Goal: Task Accomplishment & Management: Manage account settings

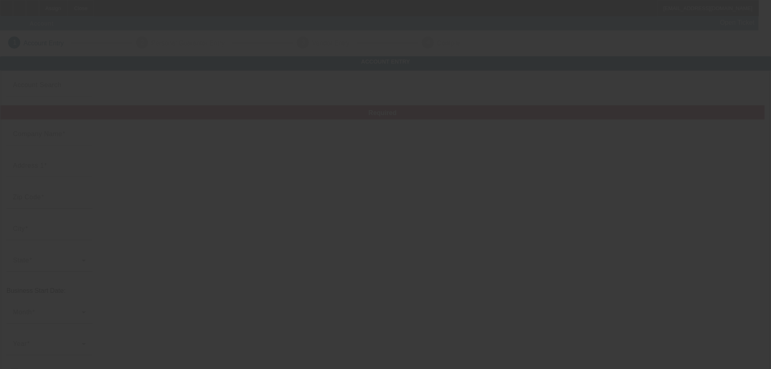
type input "9/19/2025"
type input "TrueLine towing LLC"
type input "12216 SE 263rd St"
type input "98030"
type input "Kent"
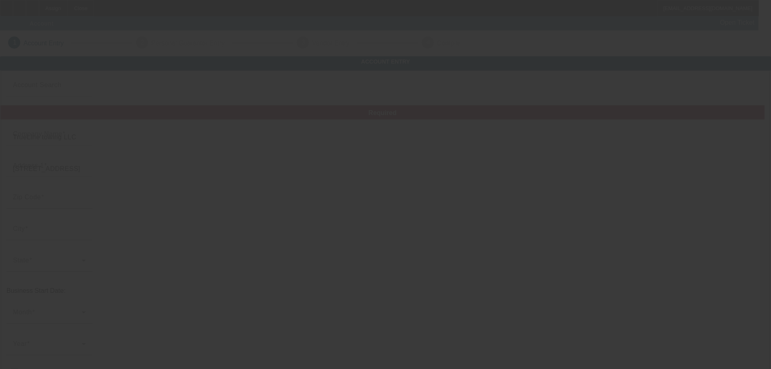
type input "(253) 391-1185"
type input "truelinetowing89@gmail.com"
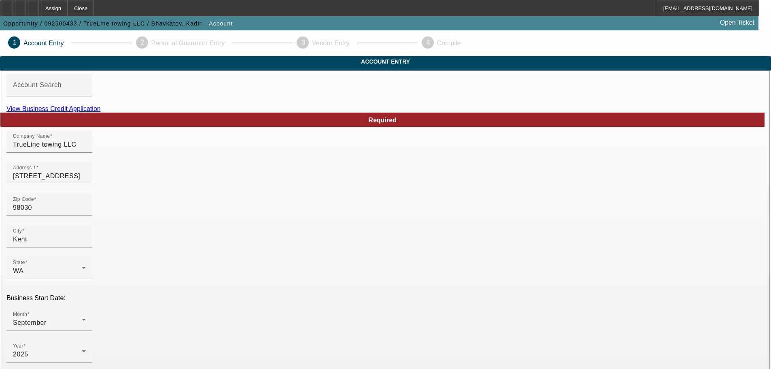
click at [101, 112] on link "View Business Credit Application" at bounding box center [53, 108] width 94 height 7
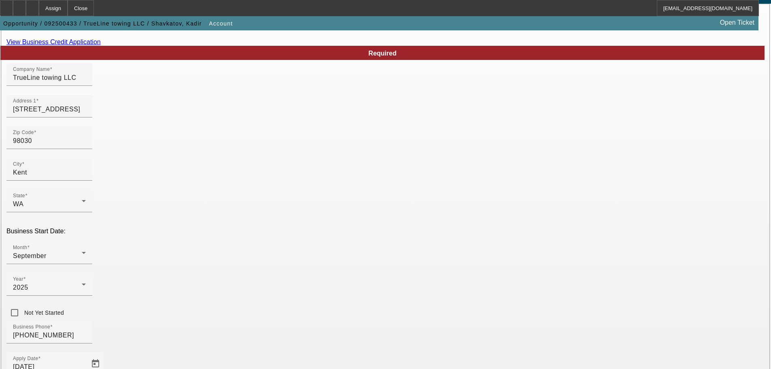
scroll to position [149, 0]
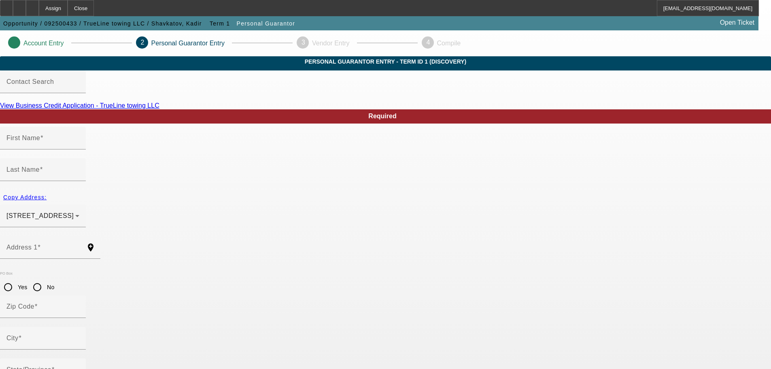
type input "Kadir"
type input "Shavkatov"
type input "12216 Southeast 263rd Street"
radio input "true"
type input "98030"
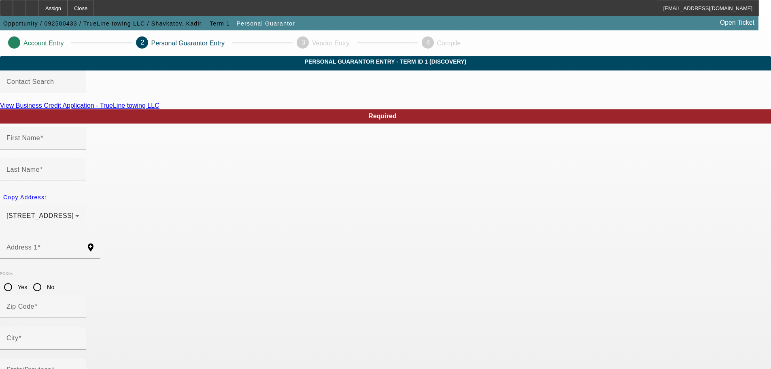
type input "Kent"
type input "(253) 391-1185"
type input "100"
type input "539-59-3717"
type input "truelinetowing89@gmail.com"
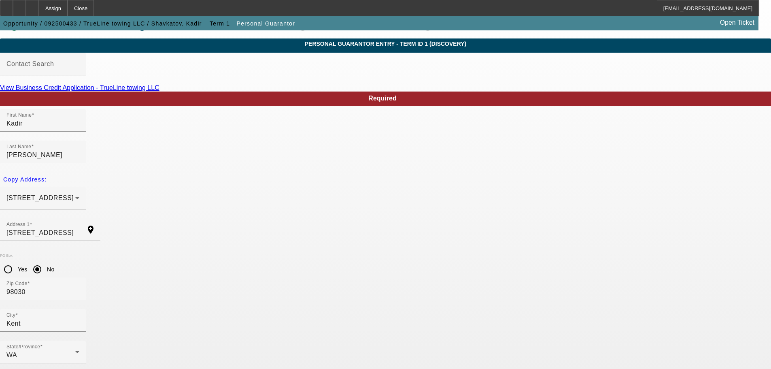
scroll to position [27, 0]
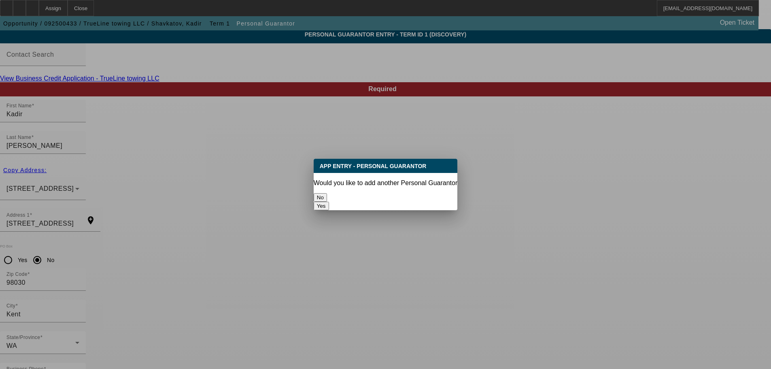
scroll to position [0, 0]
click at [327, 194] on button "No" at bounding box center [320, 197] width 13 height 8
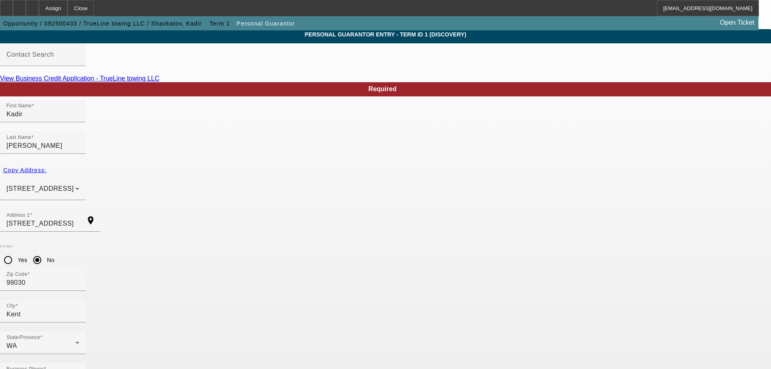
scroll to position [27, 0]
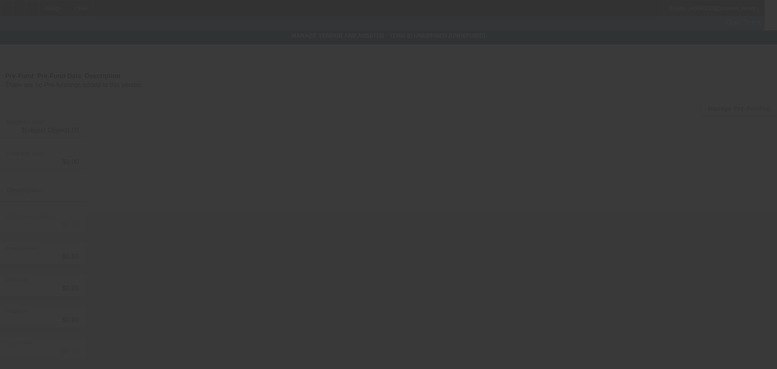
type input "$35,000.00"
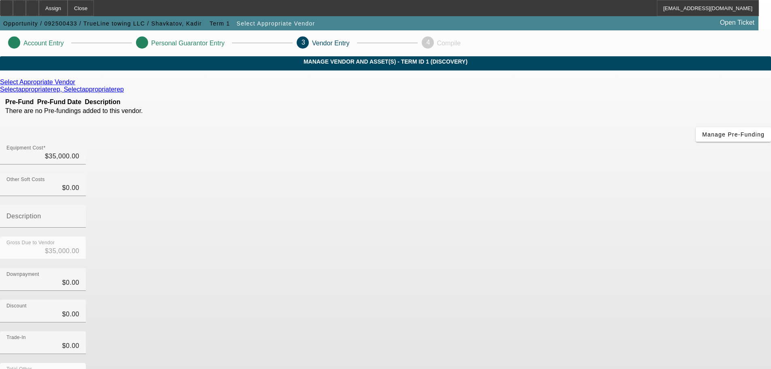
click at [77, 85] on icon at bounding box center [77, 81] width 0 height 7
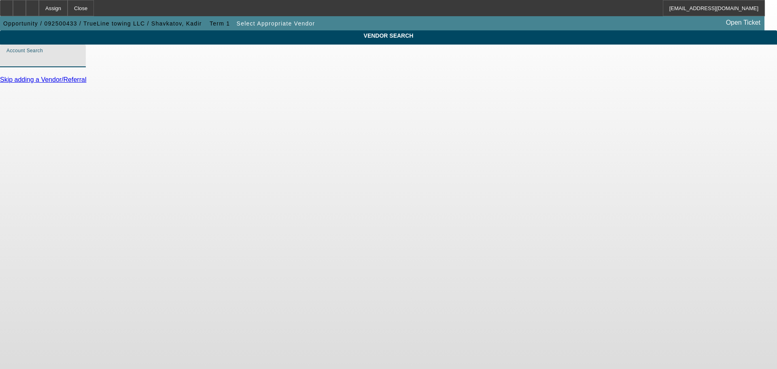
click at [79, 64] on input "Account Search" at bounding box center [42, 59] width 73 height 10
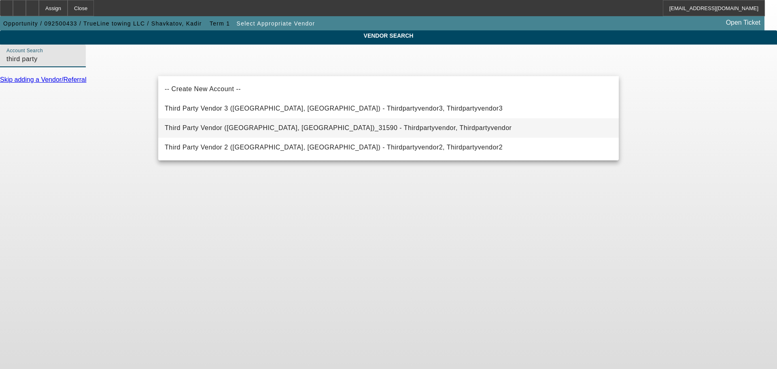
click at [240, 129] on span "Third Party Vendor (Northbrook, IL)_31590 - Thirdpartyvendor, Thirdpartyvendor" at bounding box center [338, 127] width 347 height 7
type input "Third Party Vendor (Northbrook, IL)_31590 - Thirdpartyvendor, Thirdpartyvendor"
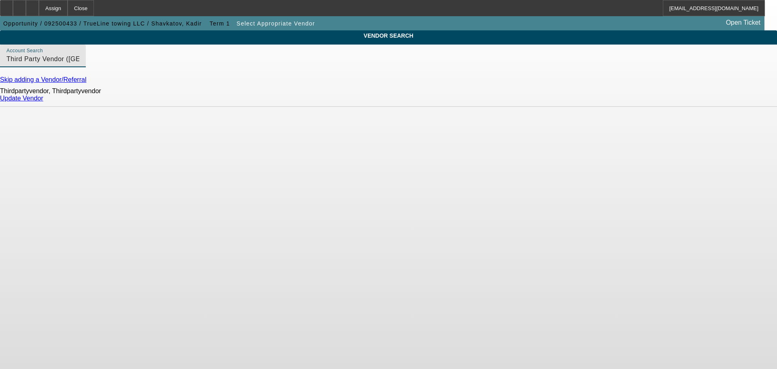
click at [43, 102] on link "Update Vendor" at bounding box center [21, 98] width 43 height 7
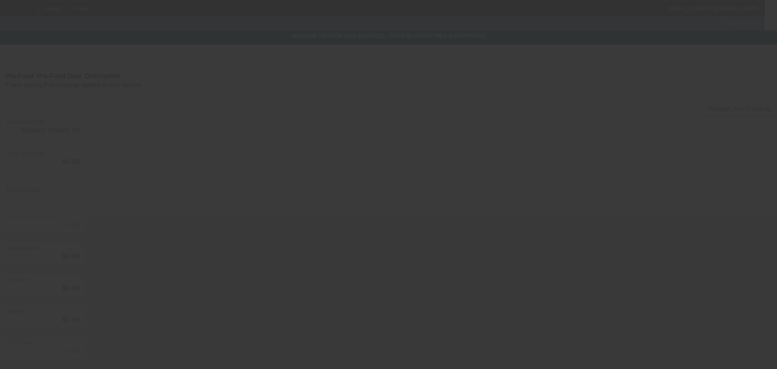
type input "$35,000.00"
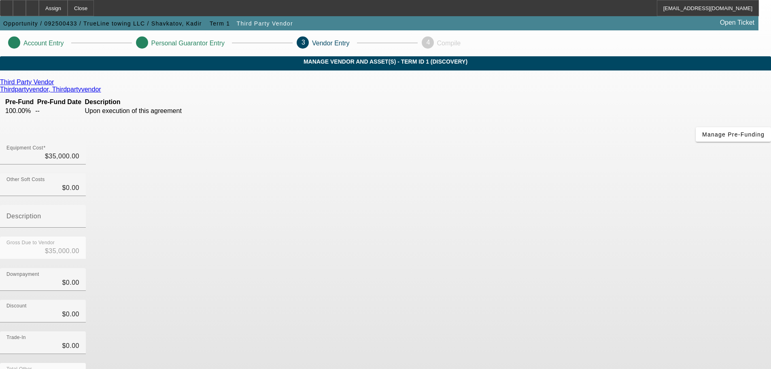
drag, startPoint x: 570, startPoint y: 339, endPoint x: 565, endPoint y: 354, distance: 15.4
click at [568, 342] on div "Equipment Cost $35,000.00 Other Soft Costs $0.00 Description Gross Due to Vendo…" at bounding box center [385, 288] width 771 height 292
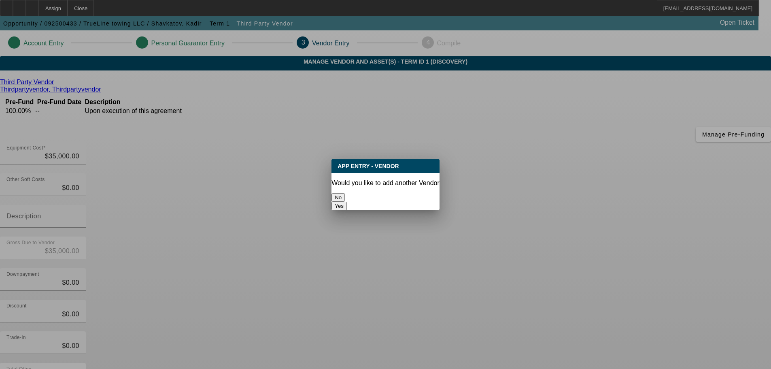
click at [345, 193] on button "No" at bounding box center [337, 197] width 13 height 8
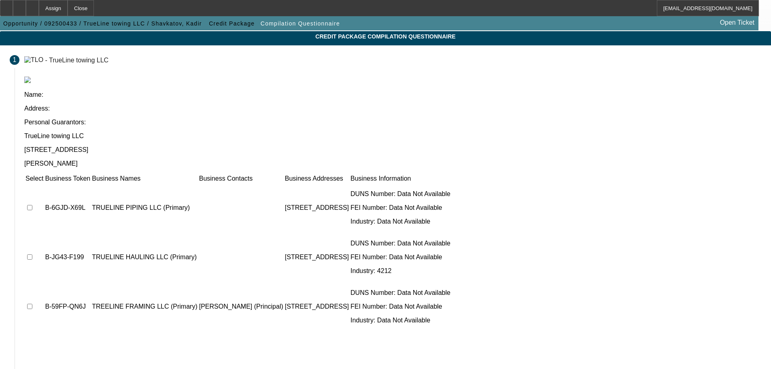
scroll to position [50, 0]
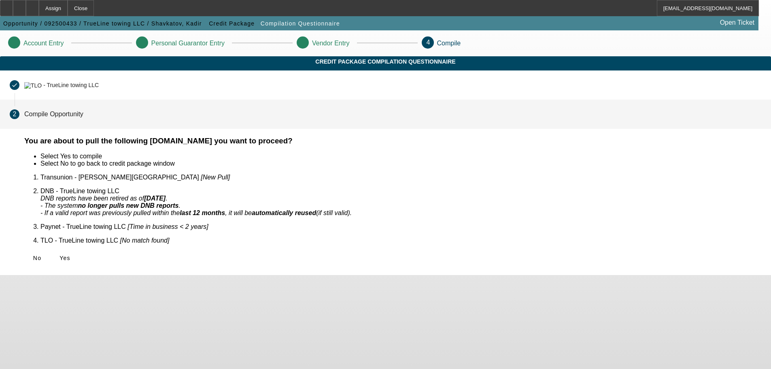
scroll to position [0, 0]
click at [78, 248] on span at bounding box center [65, 257] width 26 height 19
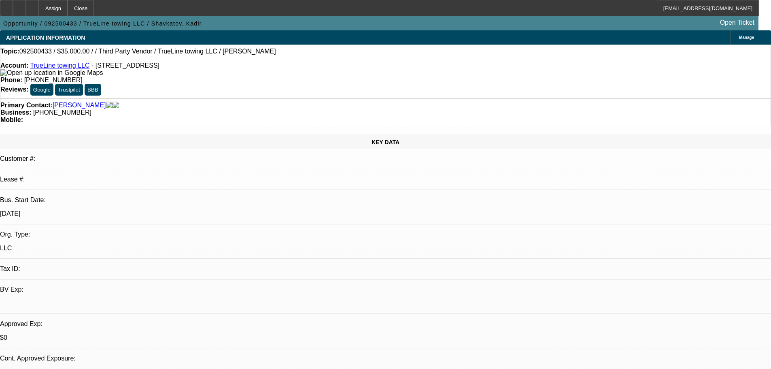
select select "0"
select select "2"
select select "0.1"
select select "4"
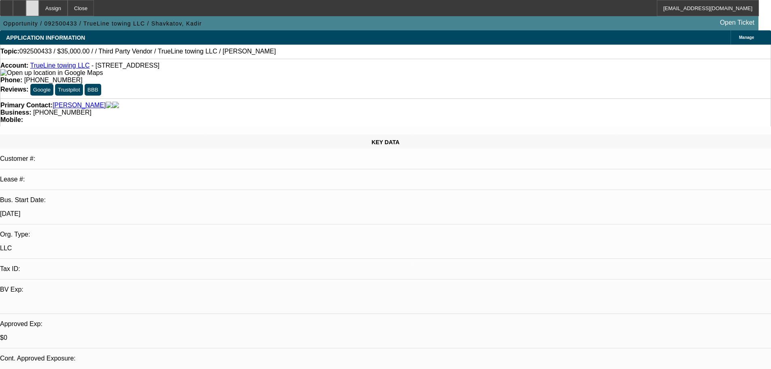
click at [32, 5] on icon at bounding box center [32, 5] width 0 height 0
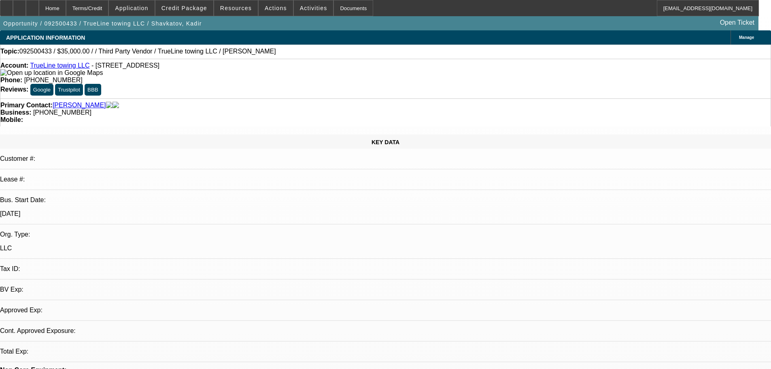
select select "0"
select select "2"
select select "0.1"
select select "4"
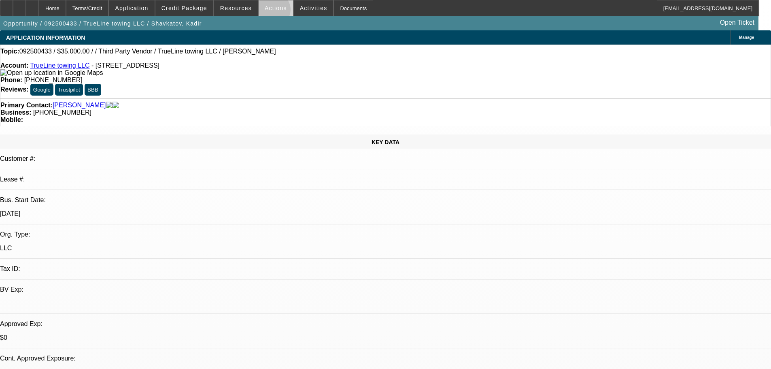
click at [269, 12] on span at bounding box center [276, 7] width 34 height 19
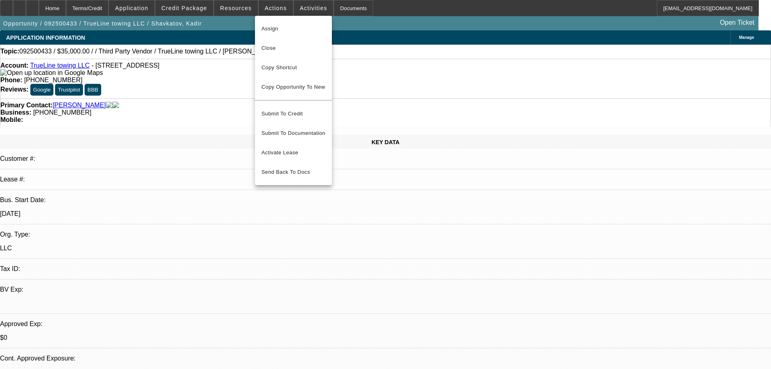
click at [307, 7] on div at bounding box center [385, 184] width 771 height 369
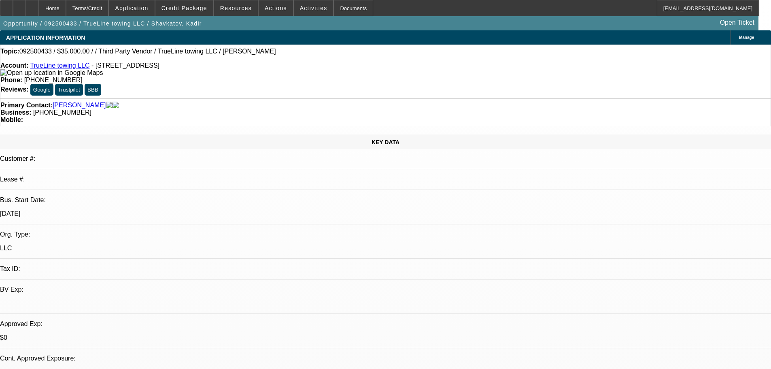
click at [307, 7] on span "Activities" at bounding box center [314, 8] width 28 height 6
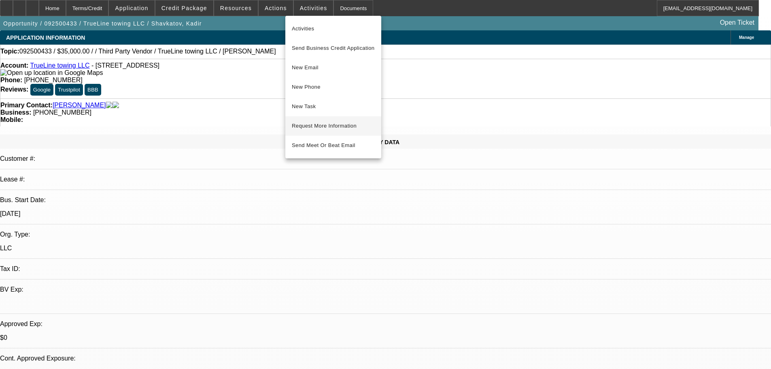
click at [321, 128] on span "Request More Information" at bounding box center [333, 126] width 83 height 10
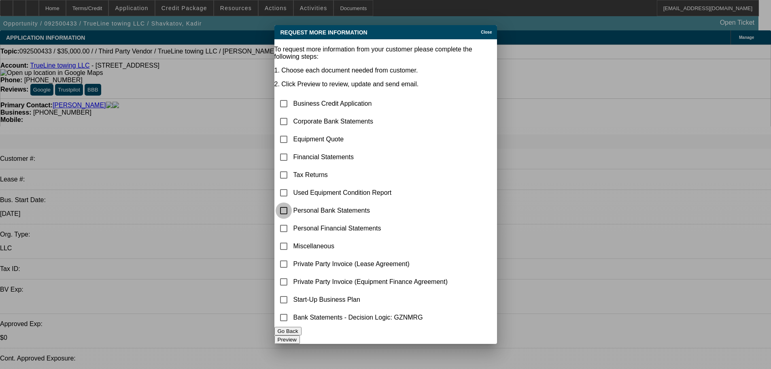
click at [292, 202] on input "checkbox" at bounding box center [283, 210] width 16 height 16
checkbox input "true"
click at [292, 297] on input "checkbox" at bounding box center [283, 299] width 16 height 16
checkbox input "true"
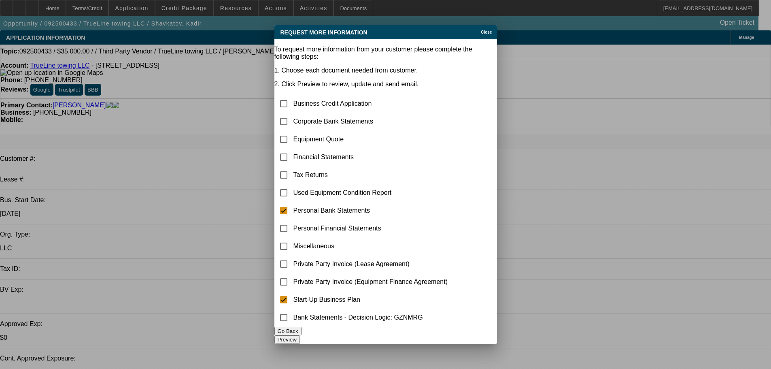
click at [300, 335] on button "Preview" at bounding box center [286, 339] width 25 height 8
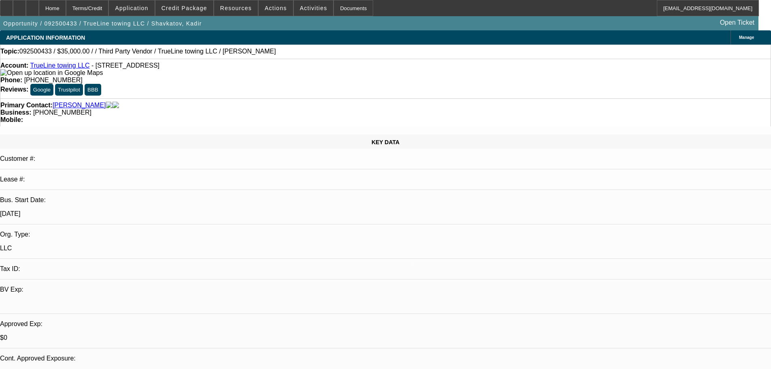
drag, startPoint x: 620, startPoint y: 135, endPoint x: 613, endPoint y: 149, distance: 15.4
radio input "true"
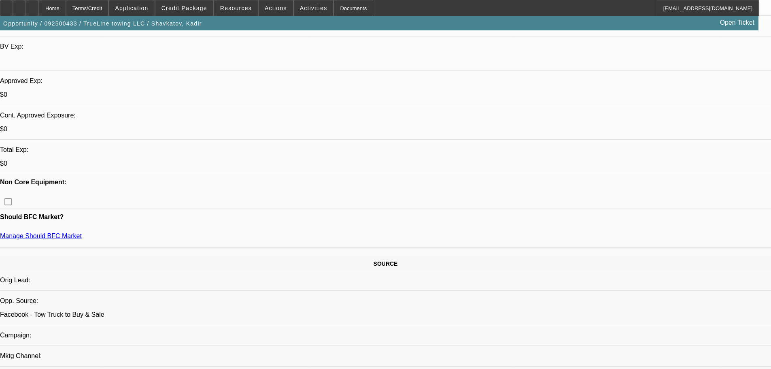
scroll to position [566, 0]
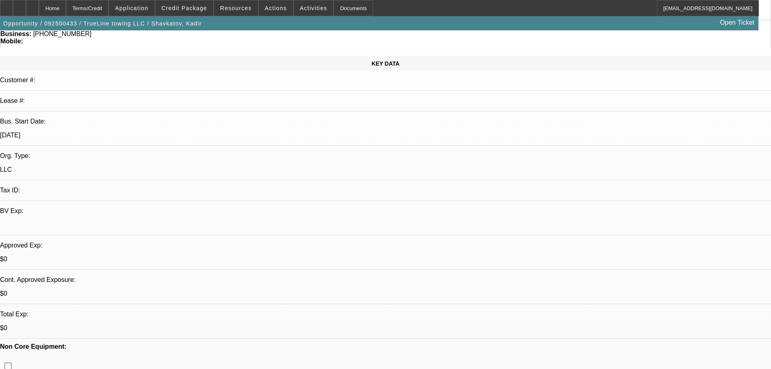
scroll to position [0, 0]
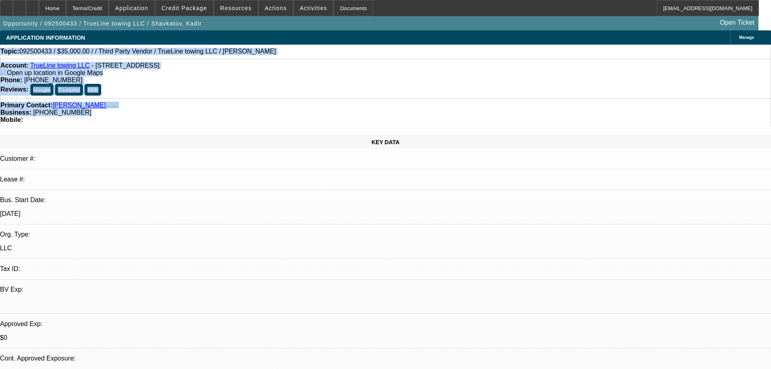
drag, startPoint x: 345, startPoint y: 92, endPoint x: -11, endPoint y: 54, distance: 357.6
click at [0, 54] on html "Home Terms/Credit Application Credit Package Resources Actions Activities Docum…" at bounding box center [385, 184] width 771 height 369
click at [9, 55] on div "Topic: 092500433 / $35,000.00 / / Third Party Vendor / TrueLine towing LLC / Sh…" at bounding box center [385, 51] width 770 height 7
click at [11, 55] on div "Topic: 092500433 / $35,000.00 / / Third Party Vendor / TrueLine towing LLC / Sh…" at bounding box center [385, 51] width 770 height 7
drag, startPoint x: 11, startPoint y: 51, endPoint x: 361, endPoint y: 90, distance: 352.1
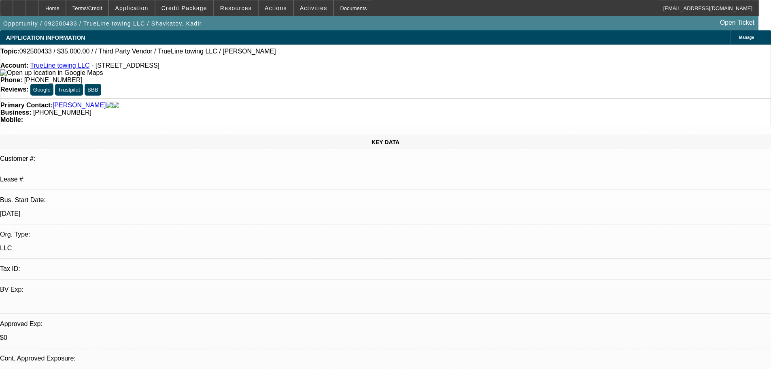
click at [444, 98] on div "Primary Contact: Shavkatov, Kadir Business: (253) 391-1185 Mobile:" at bounding box center [385, 112] width 771 height 28
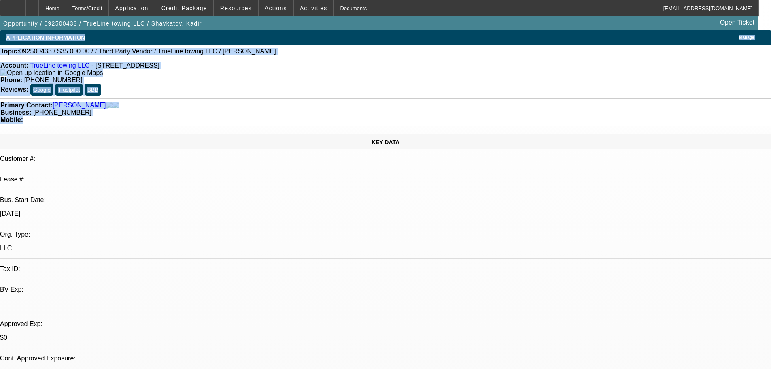
drag, startPoint x: 409, startPoint y: 88, endPoint x: 2, endPoint y: 41, distance: 409.7
click at [298, 54] on div "Topic: 092500433 / $35,000.00 / / Third Party Vendor / TrueLine towing LLC / Sh…" at bounding box center [385, 51] width 770 height 7
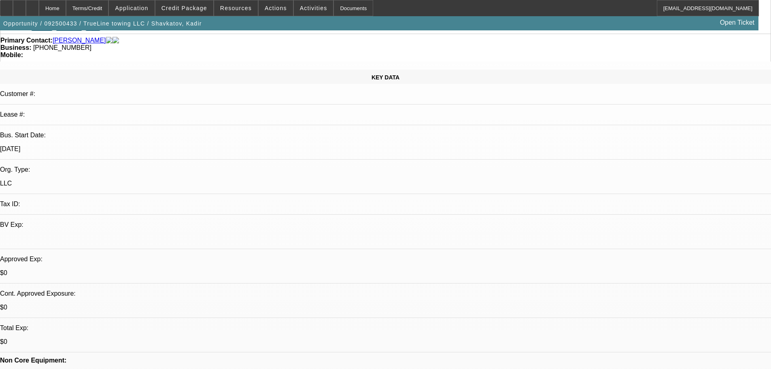
scroll to position [121, 0]
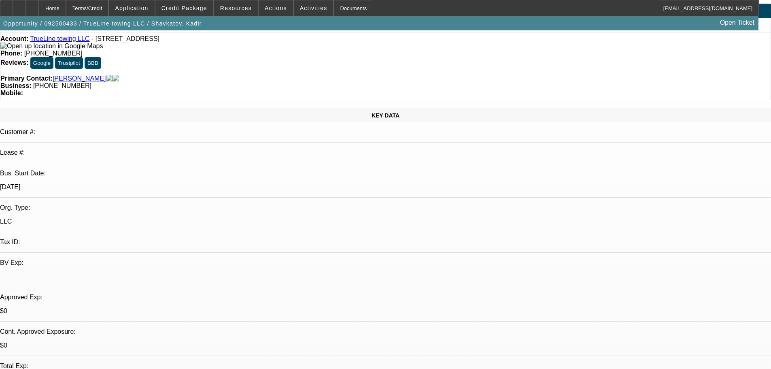
scroll to position [0, 0]
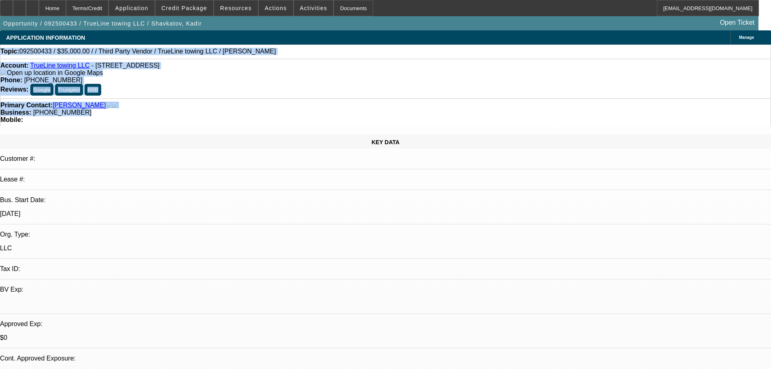
drag, startPoint x: 343, startPoint y: 91, endPoint x: 13, endPoint y: 53, distance: 331.8
click at [268, 51] on div "Topic: 092500433 / $35,000.00 / / Third Party Vendor / TrueLine towing LLC / Sh…" at bounding box center [385, 51] width 770 height 7
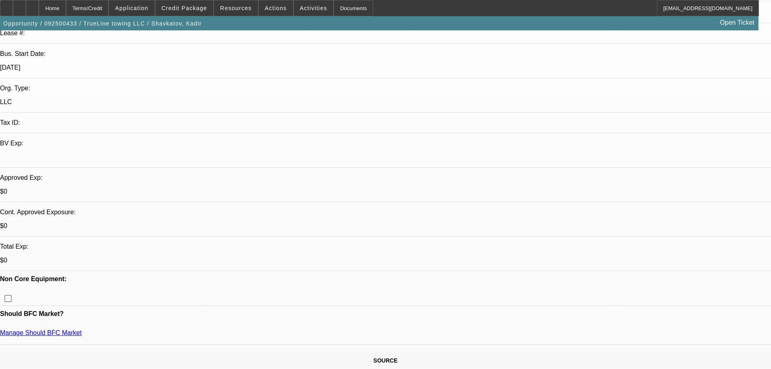
scroll to position [202, 0]
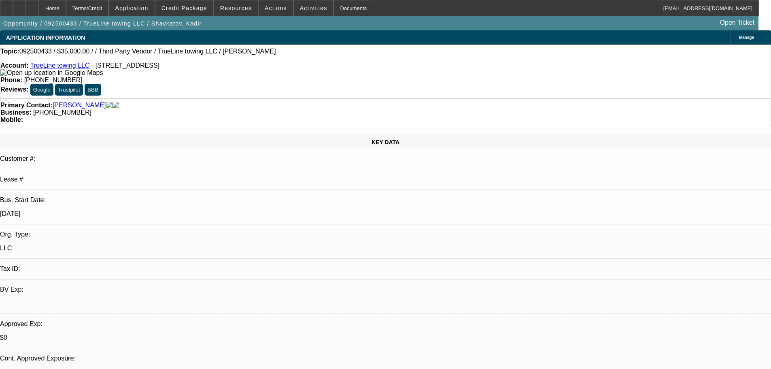
scroll to position [283, 0]
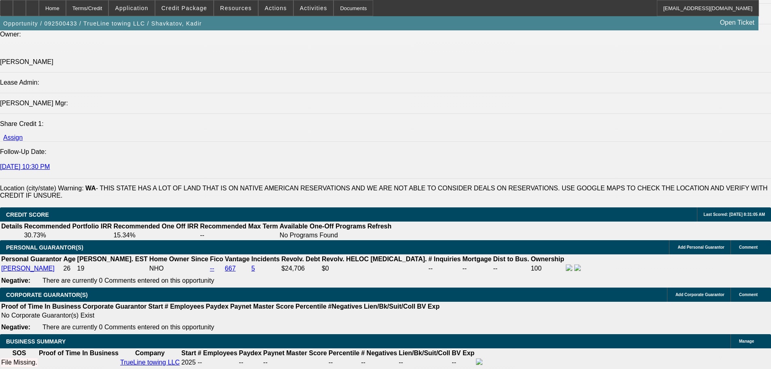
scroll to position [930, 0]
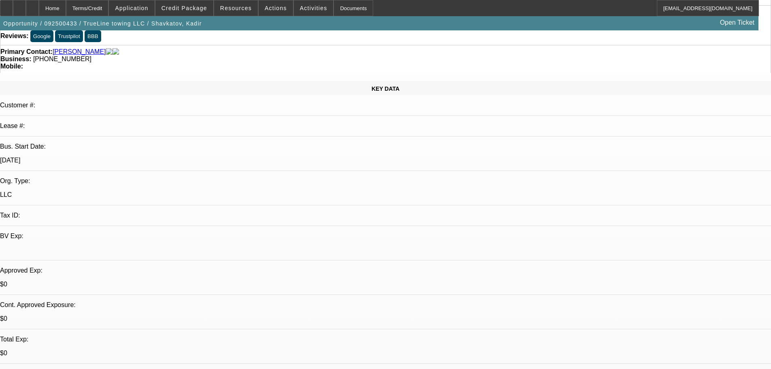
scroll to position [0, 0]
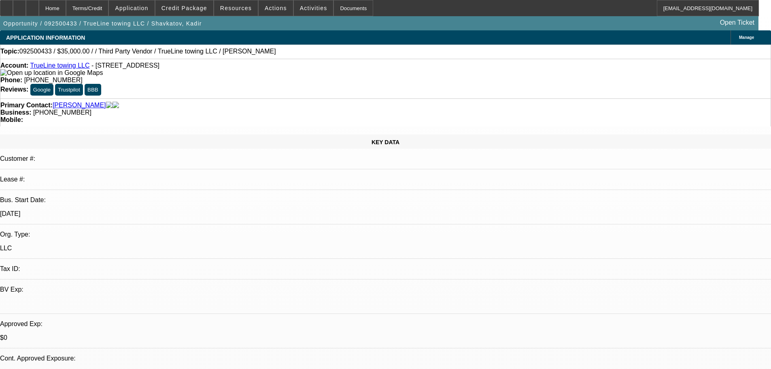
type textarea "$45000 approved for, 60 months/ 800/ month w $8k down 13.9%. Thinking $15k-$20k…"
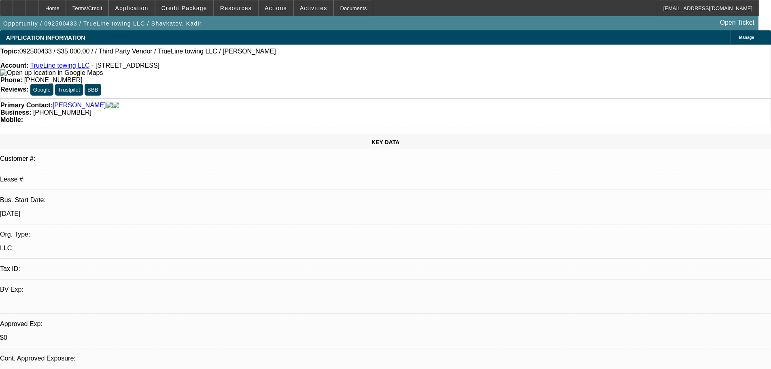
radio input "true"
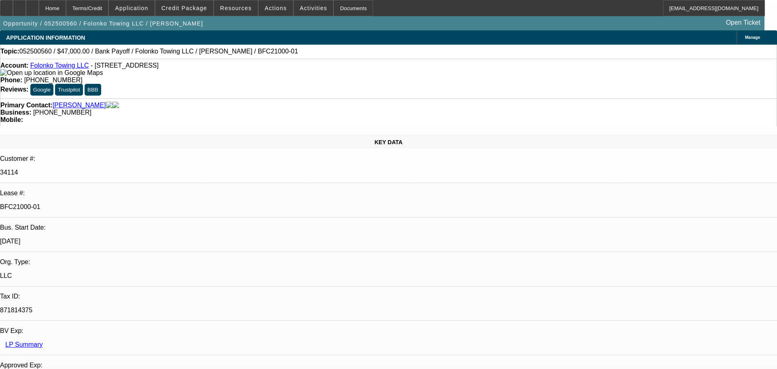
select select "0"
select select "2"
select select "0.1"
select select "4"
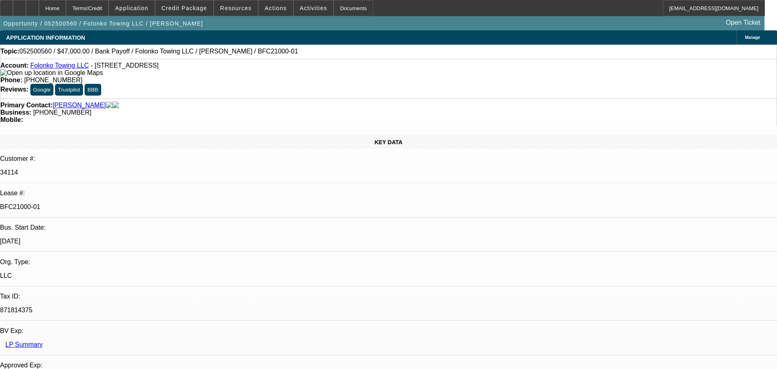
select select "0"
select select "2"
select select "0.1"
select select "4"
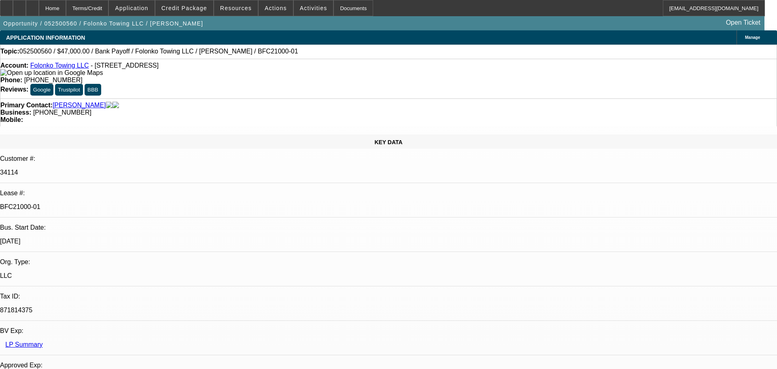
select select "0"
select select "2"
select select "0.1"
select select "4"
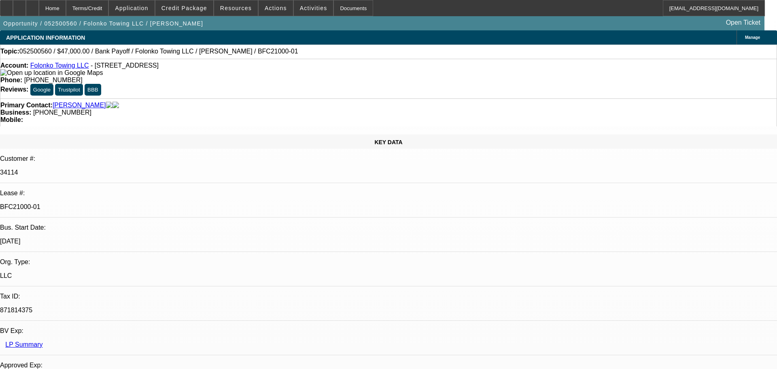
select select "0"
select select "2"
select select "0.1"
select select "4"
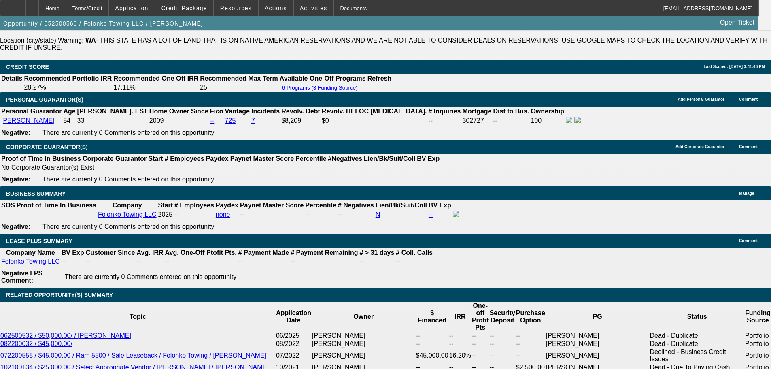
scroll to position [1254, 0]
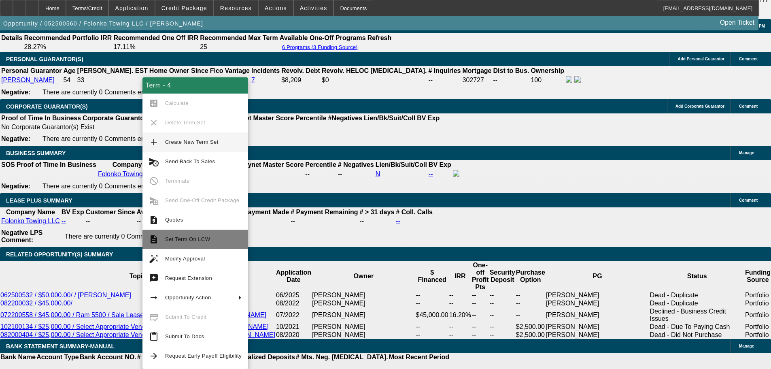
click at [194, 237] on span "Set Term On LCW" at bounding box center [187, 239] width 45 height 6
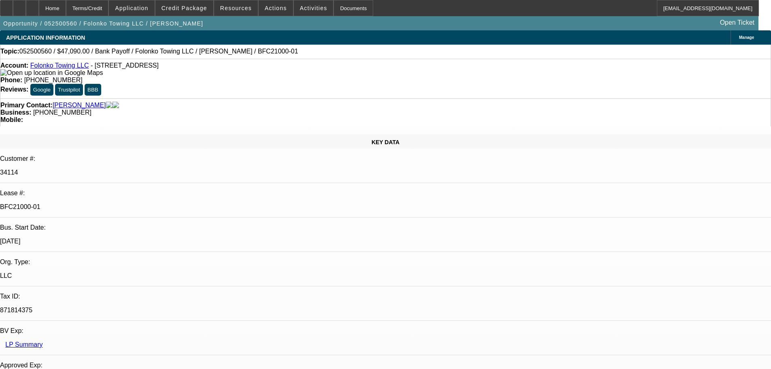
select select "0"
select select "2"
select select "0.1"
select select "4"
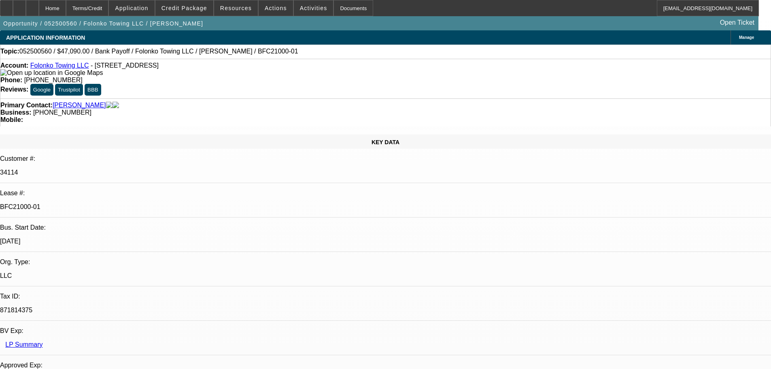
select select "0"
select select "2"
select select "0.1"
select select "4"
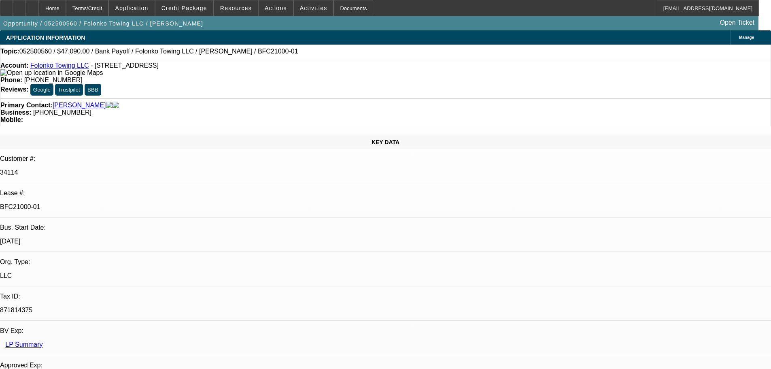
select select "0"
select select "2"
select select "0.1"
select select "4"
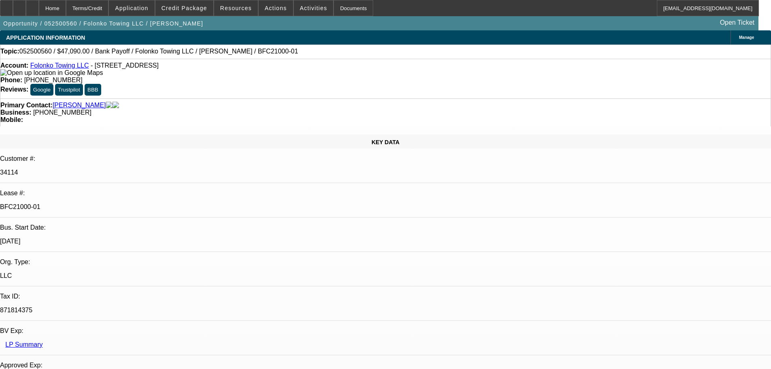
select select "0"
select select "2"
select select "0.1"
select select "4"
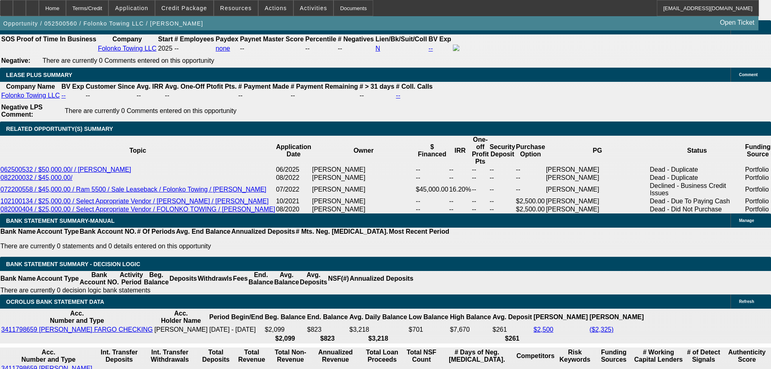
scroll to position [1497, 0]
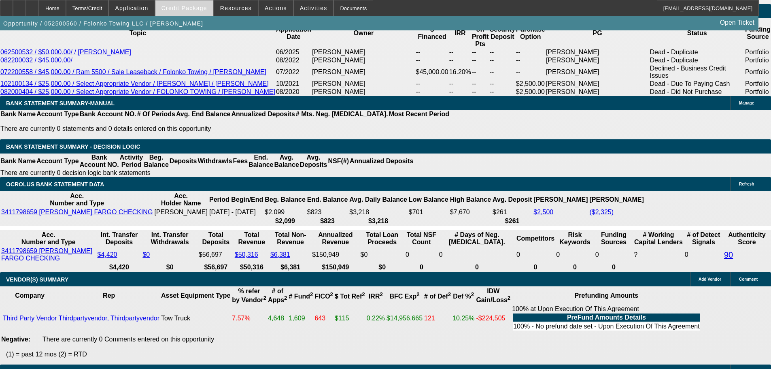
click at [183, 9] on span "Credit Package" at bounding box center [184, 8] width 46 height 6
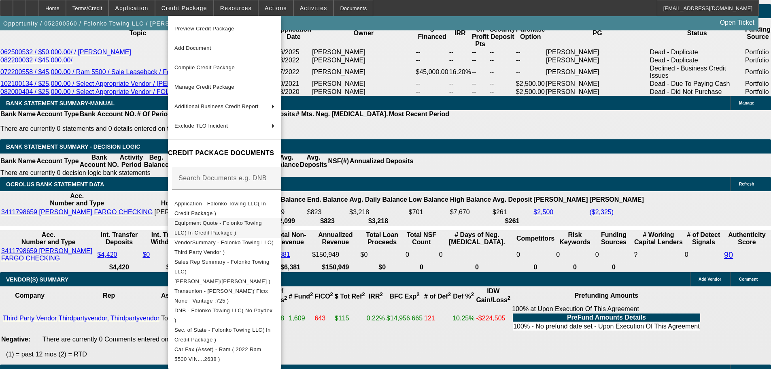
click at [214, 225] on span "Equipment Quote - Folonko Towing LLC( In Credit Package )" at bounding box center [217, 228] width 87 height 16
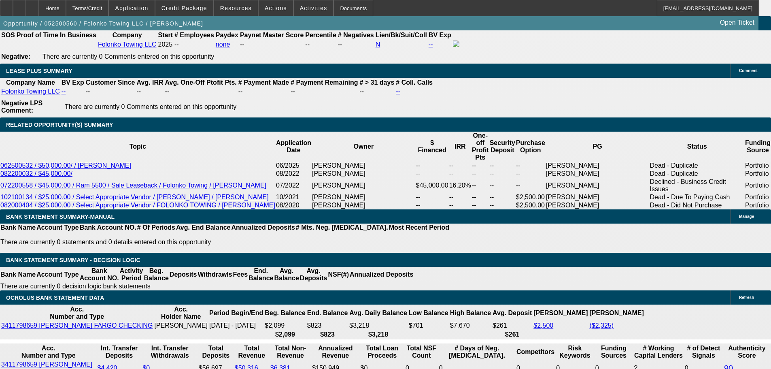
scroll to position [1254, 0]
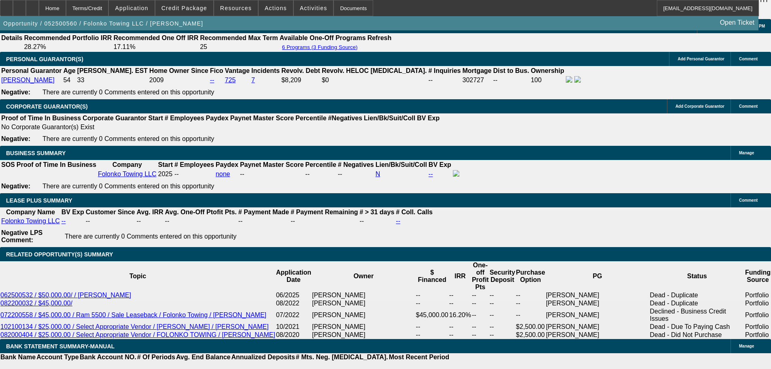
scroll to position [1092, 0]
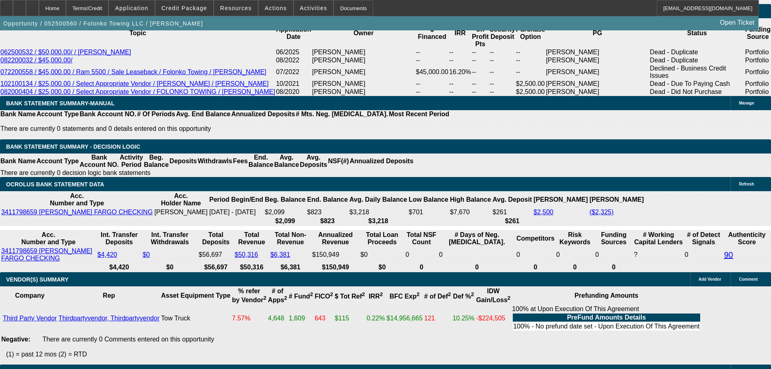
scroll to position [728, 0]
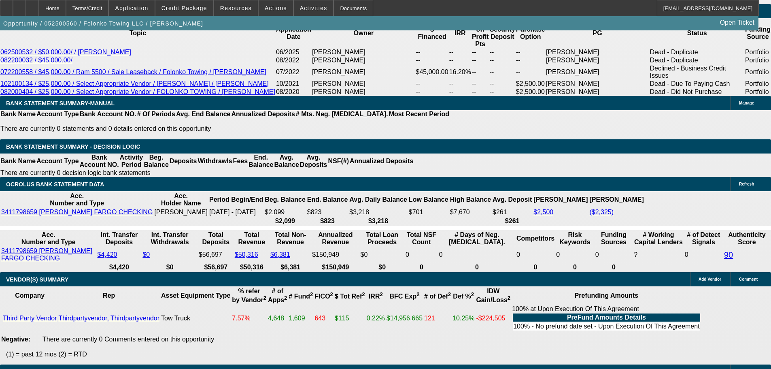
scroll to position [81, 0]
drag, startPoint x: 628, startPoint y: 275, endPoint x: 646, endPoint y: 302, distance: 32.1
copy tbody "Customer contact - Lamin Touray, palamins@gmail.com, 425-918-234o. Seller conta…"
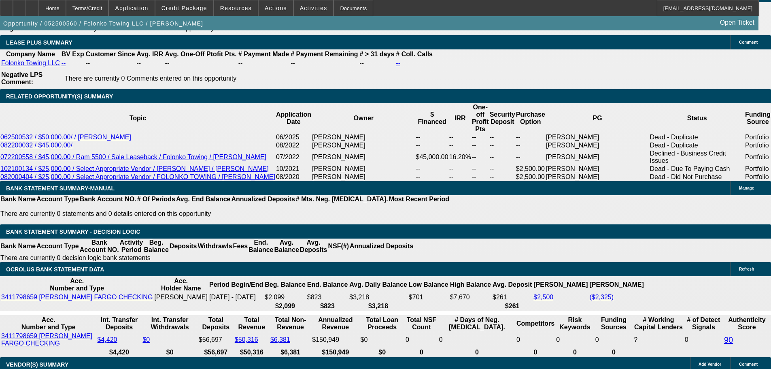
scroll to position [1295, 0]
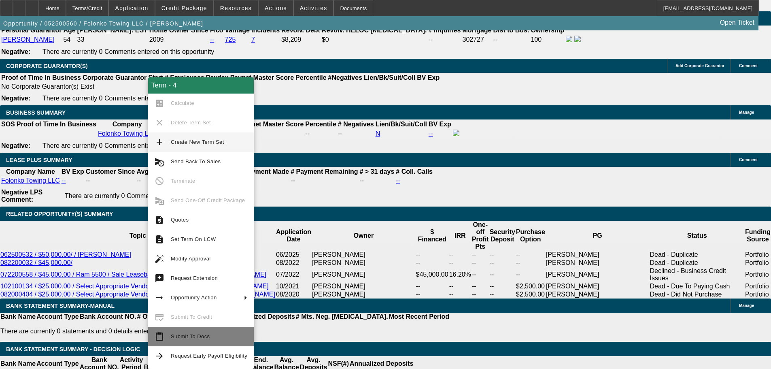
click at [198, 332] on span "Submit To Docs" at bounding box center [209, 336] width 76 height 10
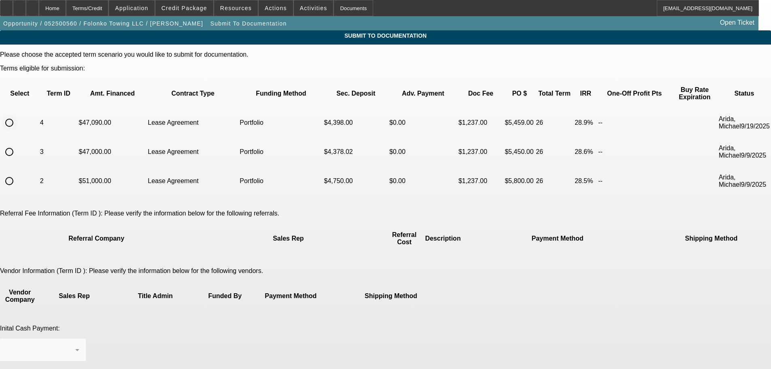
click at [17, 117] on input "radio" at bounding box center [9, 122] width 16 height 16
radio input "true"
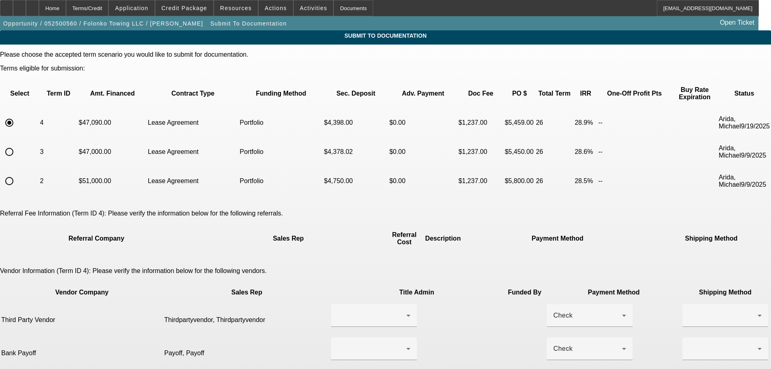
scroll to position [81, 0]
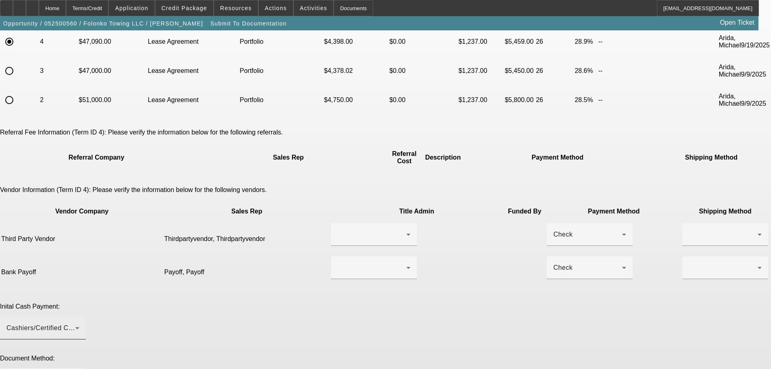
click at [75, 323] on div "Cashiers/Certified Check" at bounding box center [40, 328] width 69 height 10
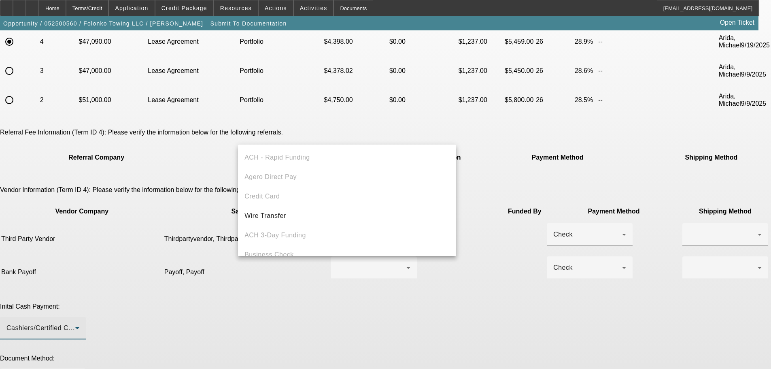
scroll to position [28, 0]
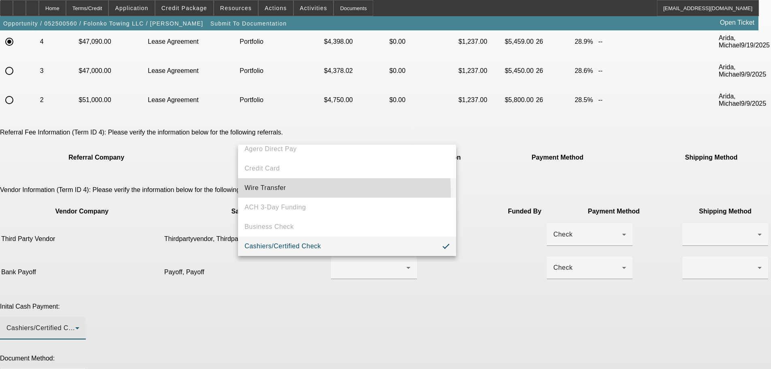
click at [274, 192] on span "Wire Transfer" at bounding box center [265, 188] width 42 height 10
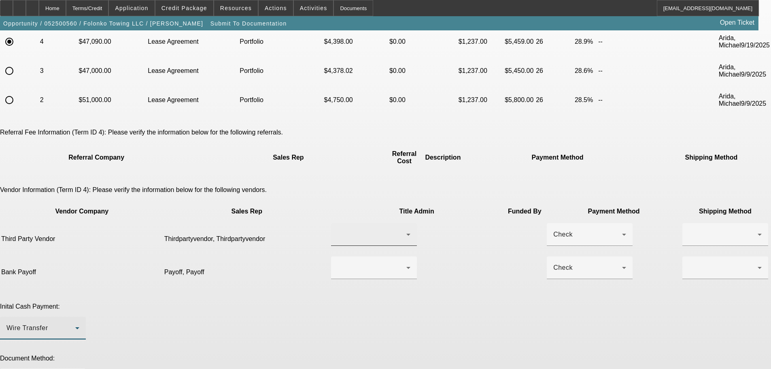
click at [365, 229] on div at bounding box center [371, 234] width 69 height 10
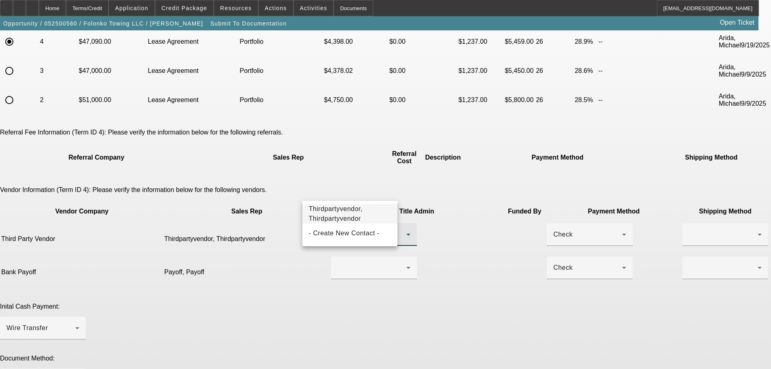
click at [366, 219] on span "Thirdpartyvendor, Thirdpartyvendor" at bounding box center [350, 213] width 82 height 19
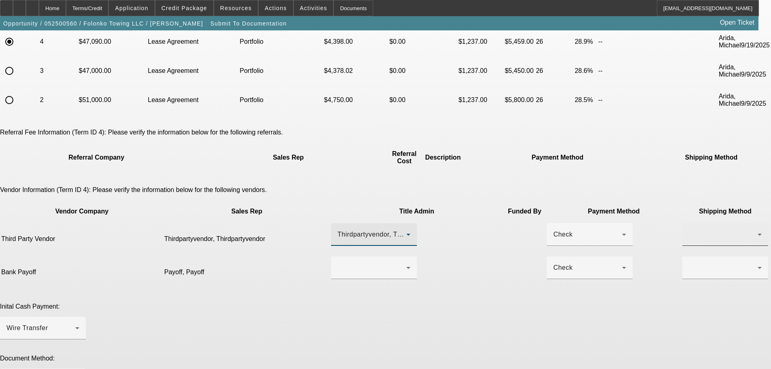
click at [689, 229] on div at bounding box center [723, 234] width 69 height 10
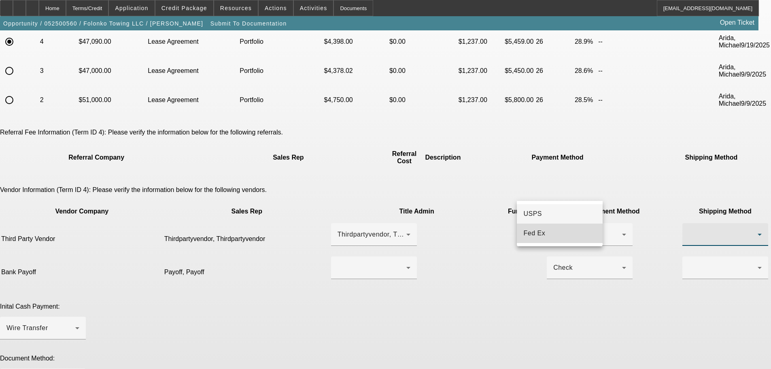
click at [542, 232] on span "Fed Ex" at bounding box center [534, 233] width 22 height 10
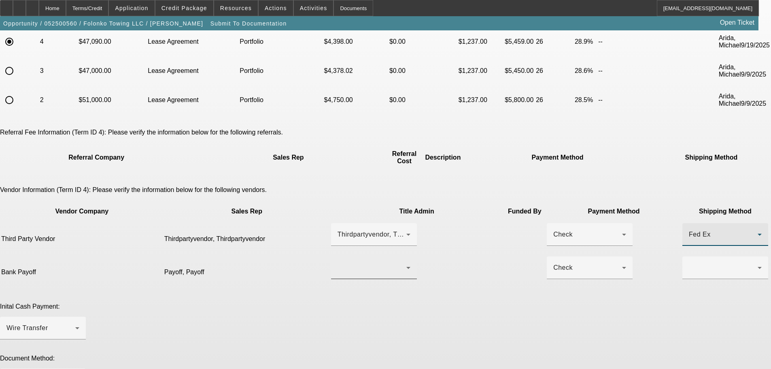
click at [350, 256] on div at bounding box center [373, 267] width 73 height 23
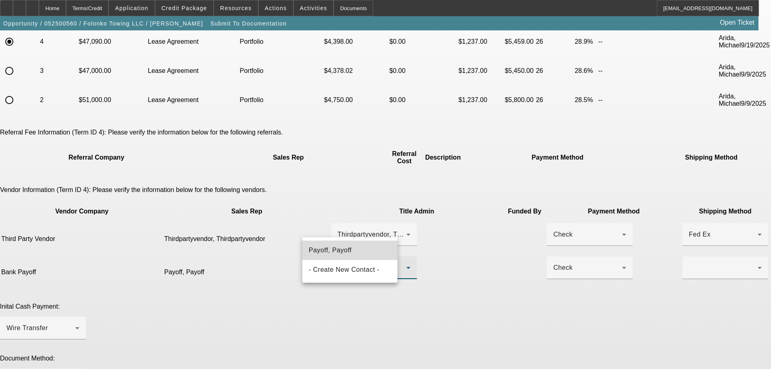
click at [354, 250] on mat-option "Payoff, Payoff" at bounding box center [349, 249] width 95 height 19
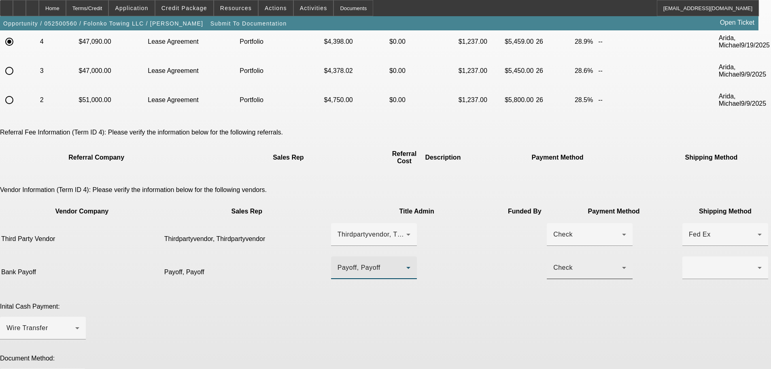
click at [553, 256] on div "Check" at bounding box center [589, 267] width 73 height 23
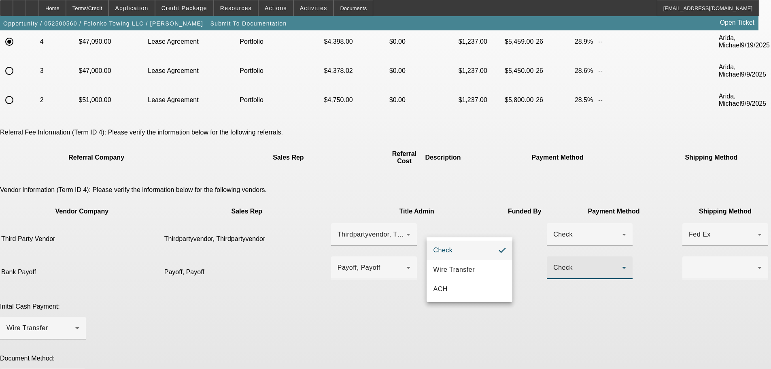
click at [546, 231] on div at bounding box center [385, 184] width 771 height 369
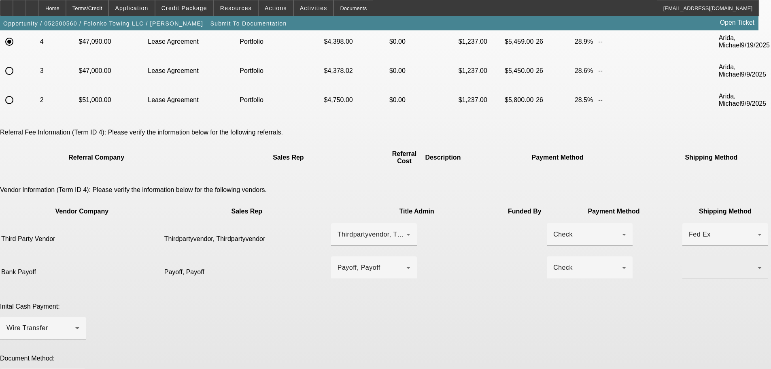
click at [689, 256] on div at bounding box center [725, 267] width 73 height 23
click at [535, 267] on span "Fed Ex" at bounding box center [534, 270] width 22 height 10
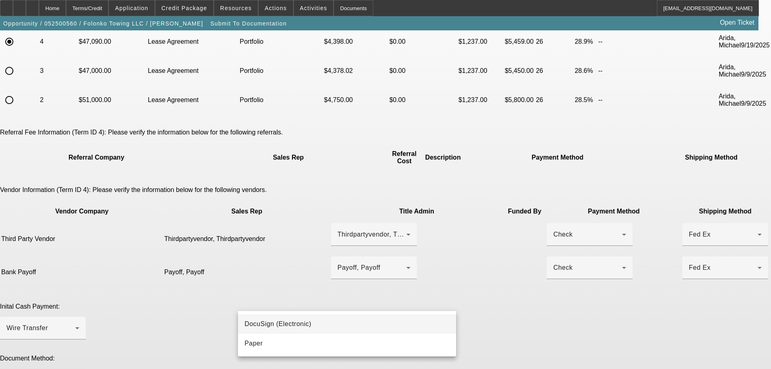
click at [281, 321] on span "DocuSign (Electronic)" at bounding box center [277, 324] width 67 height 10
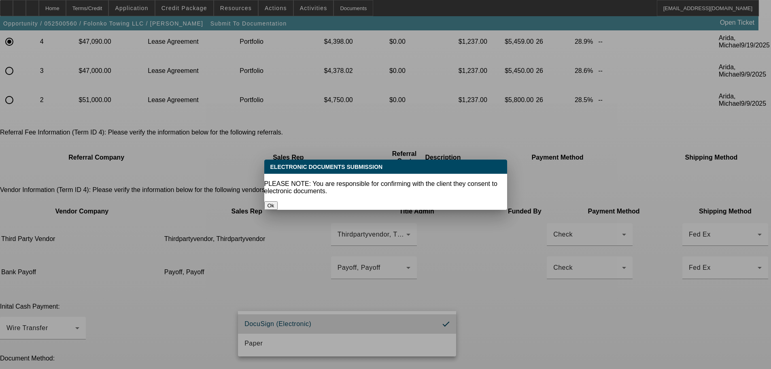
scroll to position [0, 0]
click at [278, 201] on button "Ok" at bounding box center [270, 205] width 13 height 8
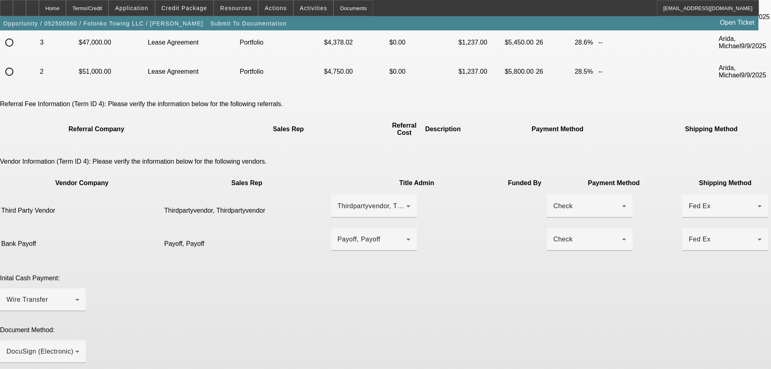
scroll to position [143, 0]
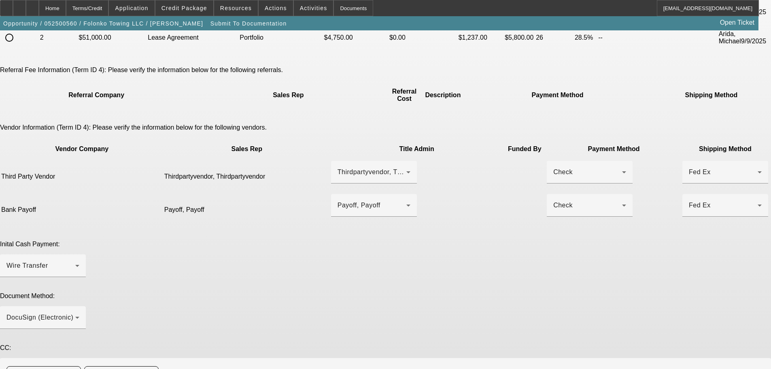
paste textarea "Customer contact - Lamin Touray, palamins@gmail.com, 425-918-234o. Seller conta…"
drag, startPoint x: 601, startPoint y: 318, endPoint x: 602, endPoint y: 340, distance: 21.9
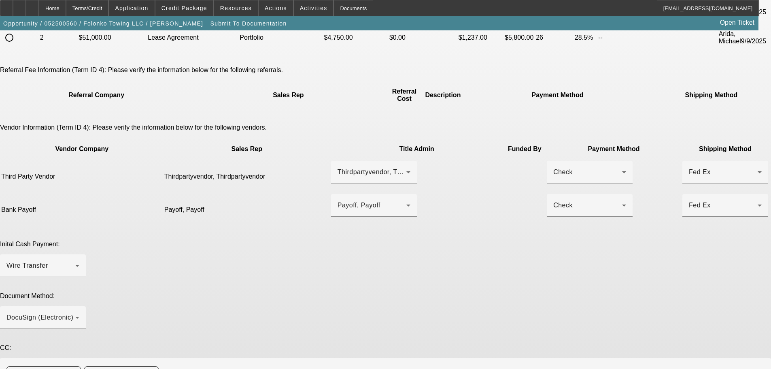
drag, startPoint x: 378, startPoint y: 315, endPoint x: 484, endPoint y: 320, distance: 106.1
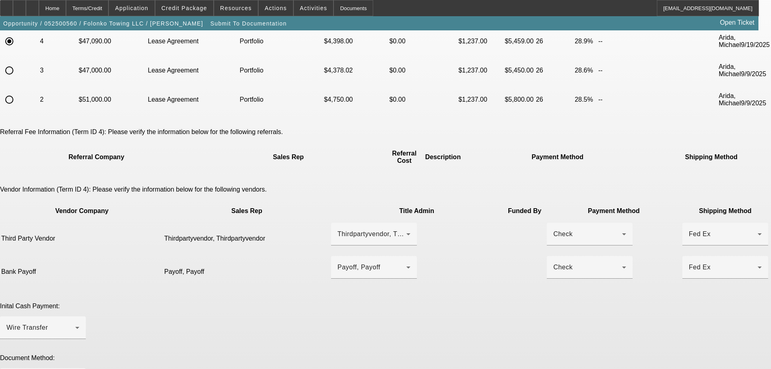
scroll to position [165, 0]
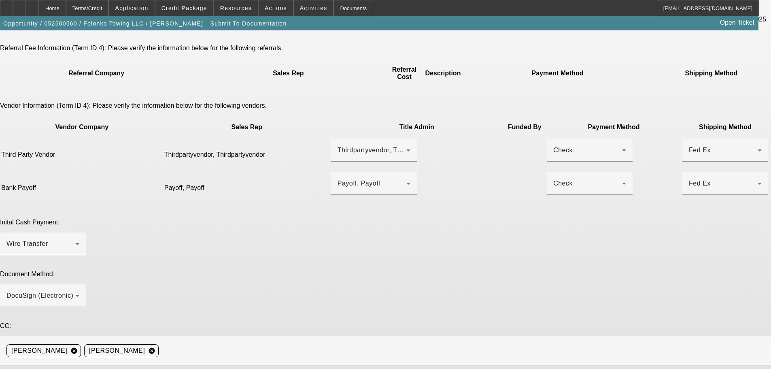
type textarea "Customer contact - Lamin Touray, palamins@gmail.com, 425-918-234o. Seller conta…"
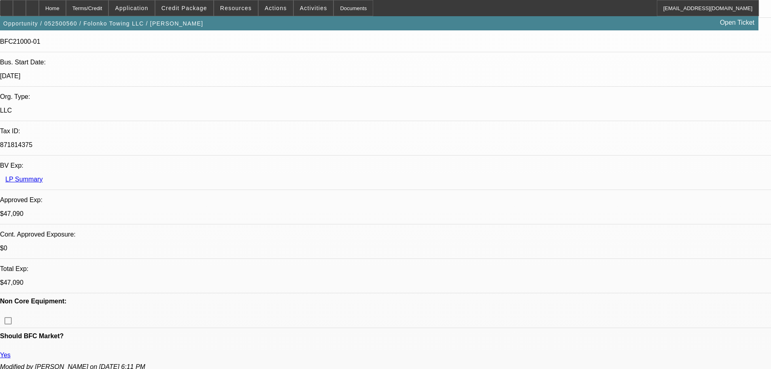
select select "0"
select select "2"
select select "0.1"
select select "4"
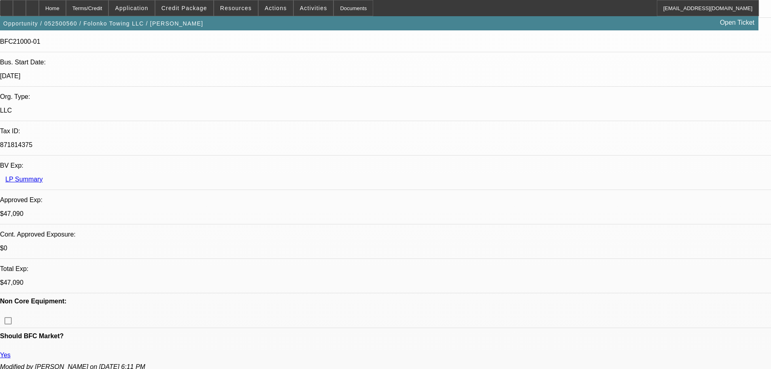
select select "0"
select select "2"
select select "0.1"
select select "4"
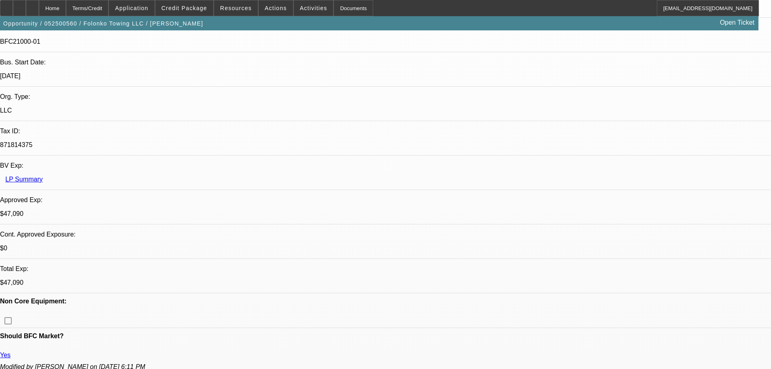
select select "0"
select select "2"
select select "0.1"
select select "4"
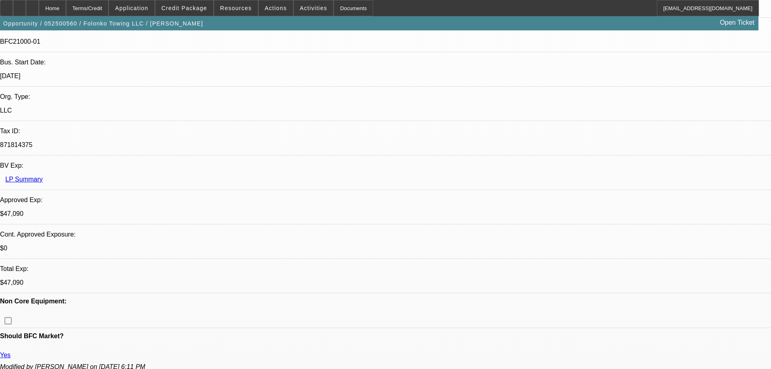
select select "0"
select select "2"
select select "0.1"
select select "4"
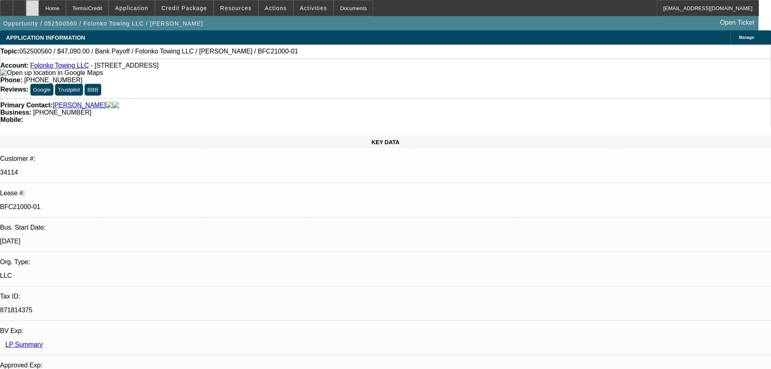
click at [32, 5] on icon at bounding box center [32, 5] width 0 height 0
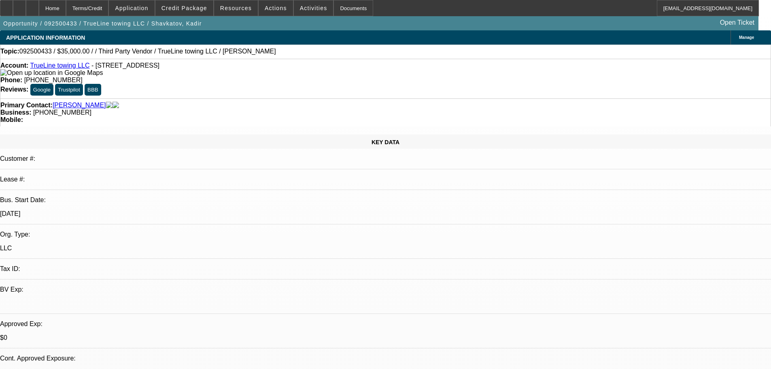
select select "0"
select select "2"
select select "0.1"
select select "4"
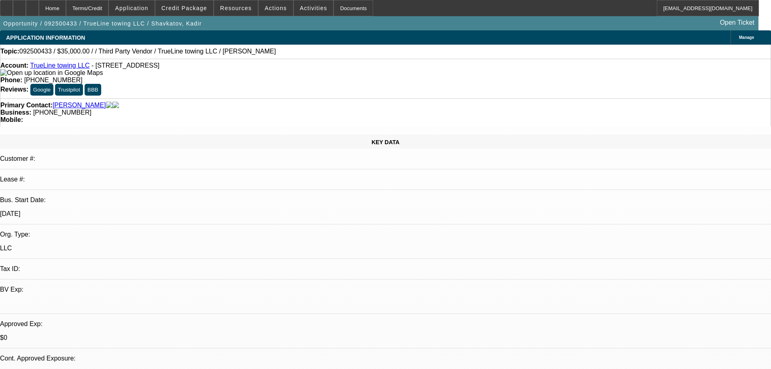
drag, startPoint x: 621, startPoint y: 134, endPoint x: 591, endPoint y: 166, distance: 44.3
radio input "true"
type textarea "9/22- everything we need in. su biz, has contract lined up w AAA, needs truck t…"
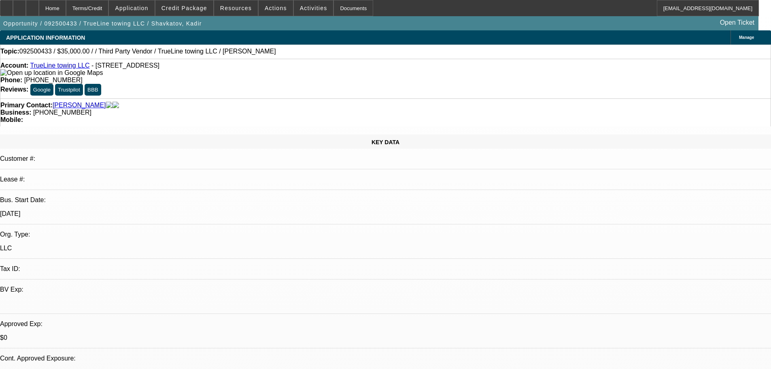
radio input "true"
click at [39, 11] on div at bounding box center [32, 8] width 13 height 16
select select "0"
select select "2"
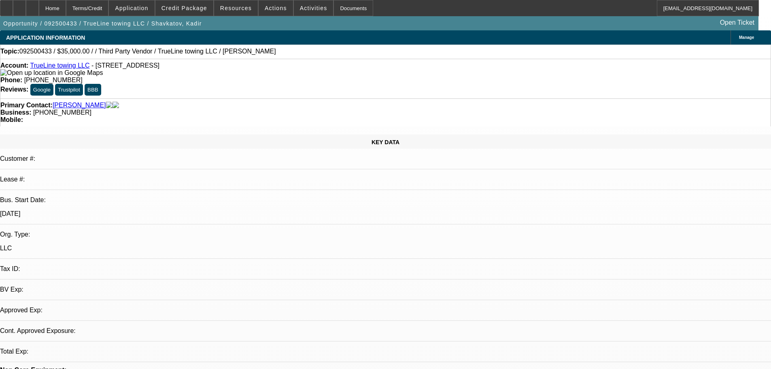
select select "0.1"
select select "2"
select select "4"
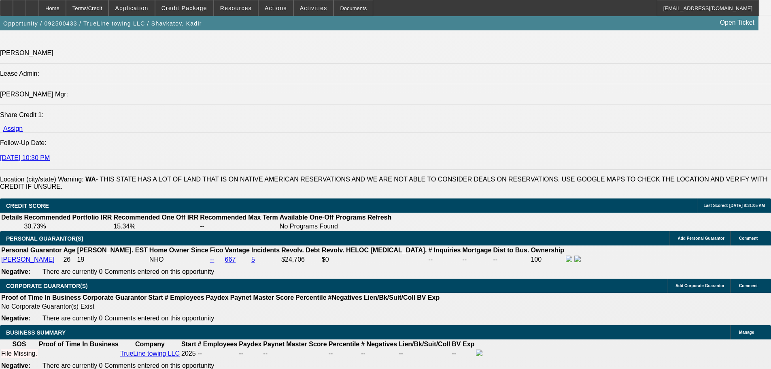
scroll to position [1007, 0]
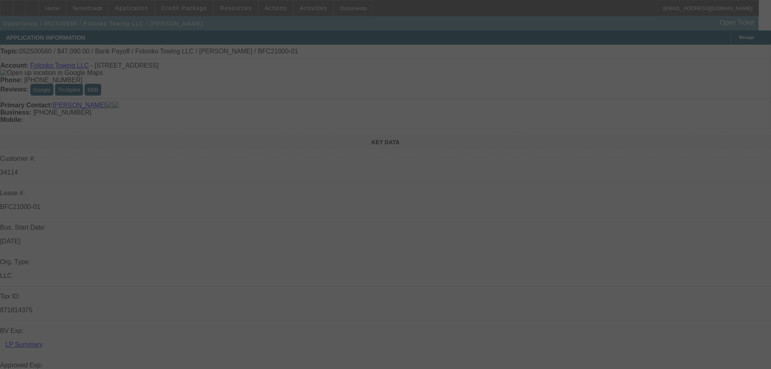
select select "0"
select select "2"
select select "0.1"
select select "4"
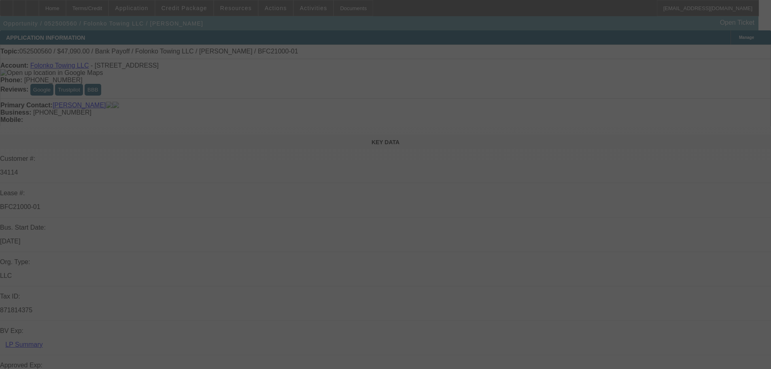
select select "0"
select select "2"
select select "0.1"
select select "4"
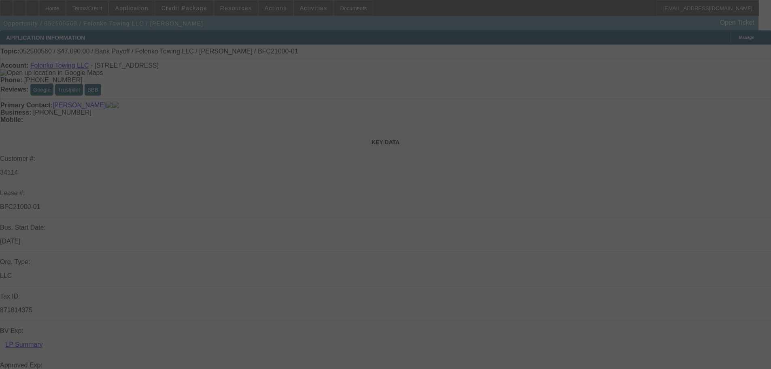
select select "0"
select select "2"
select select "0.1"
select select "4"
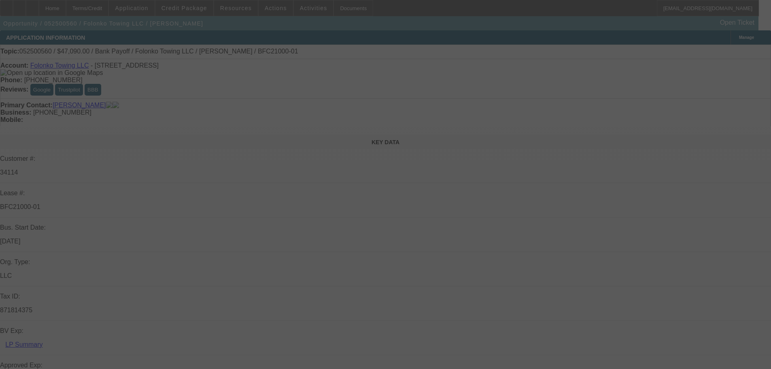
select select "0"
select select "2"
select select "0.1"
select select "4"
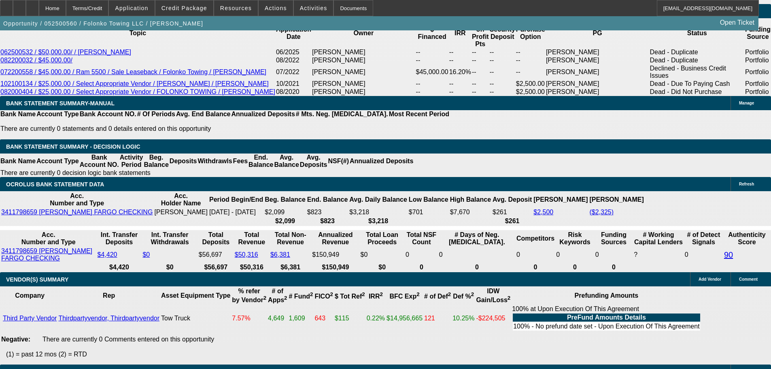
scroll to position [1295, 0]
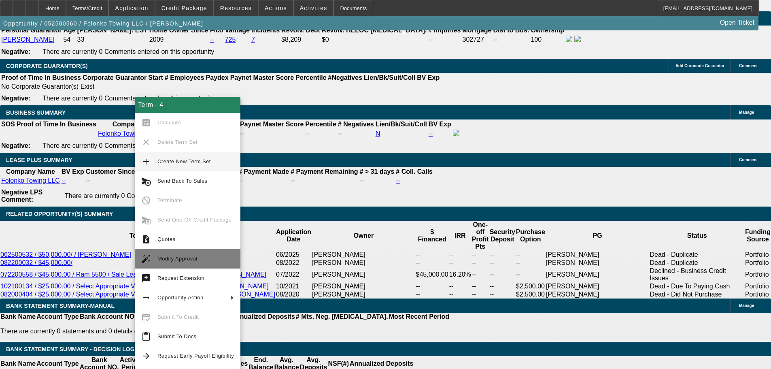
click at [170, 254] on span "Modify Approval" at bounding box center [195, 259] width 76 height 10
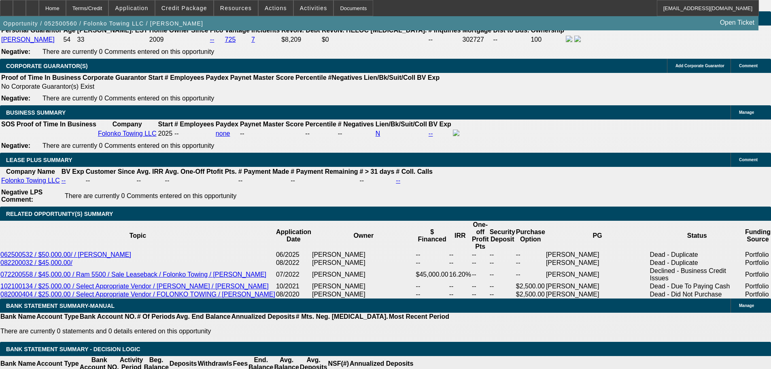
select select "0"
select select "2"
select select "0.1"
select select "4"
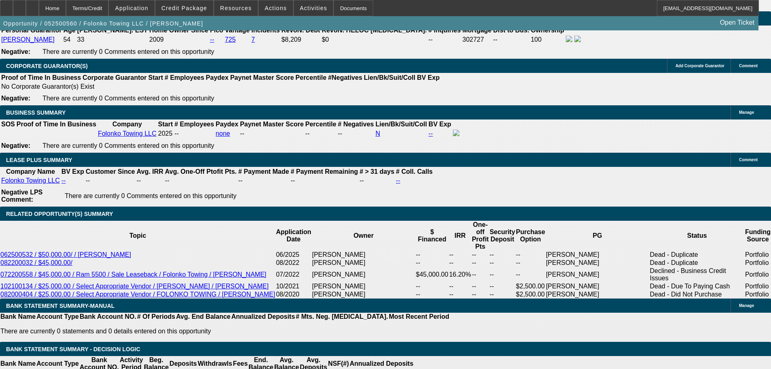
select select "0"
select select "2"
select select "0.1"
select select "4"
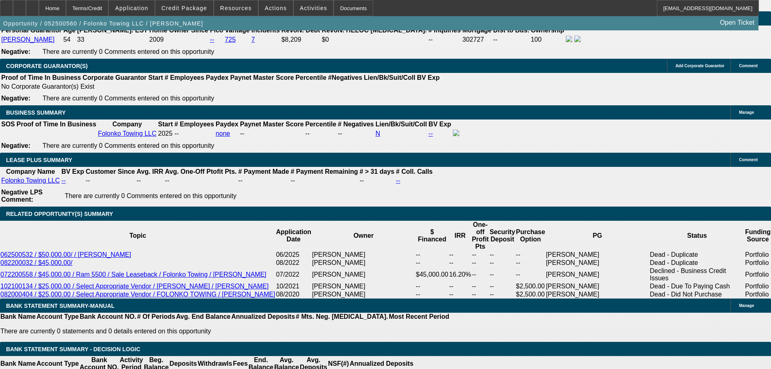
select select "0"
select select "2"
select select "0.1"
select select "4"
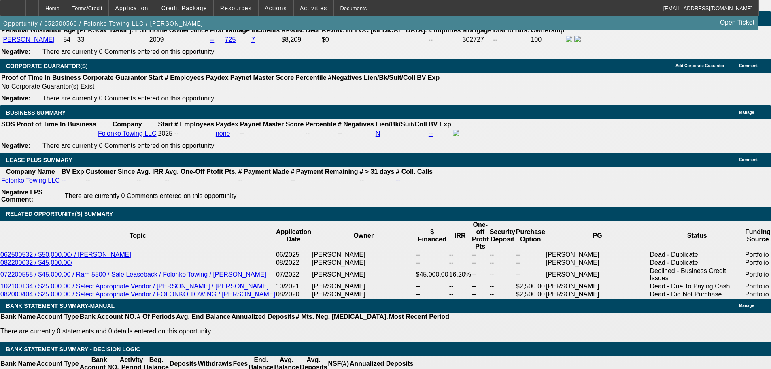
select select "0"
select select "2"
select select "0.1"
select select "4"
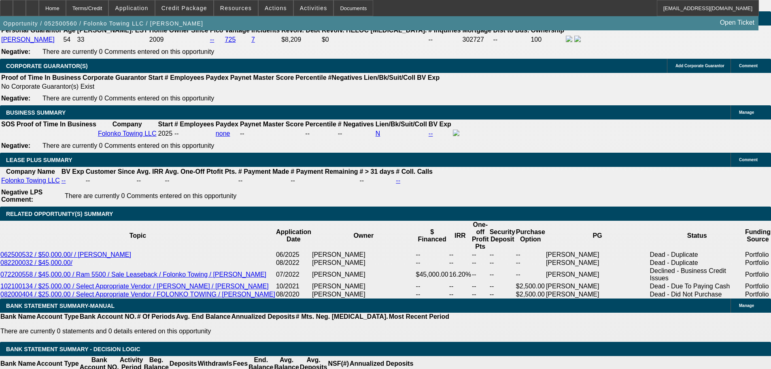
type input "218"
type input "$436.00"
type input "UNKNOWN"
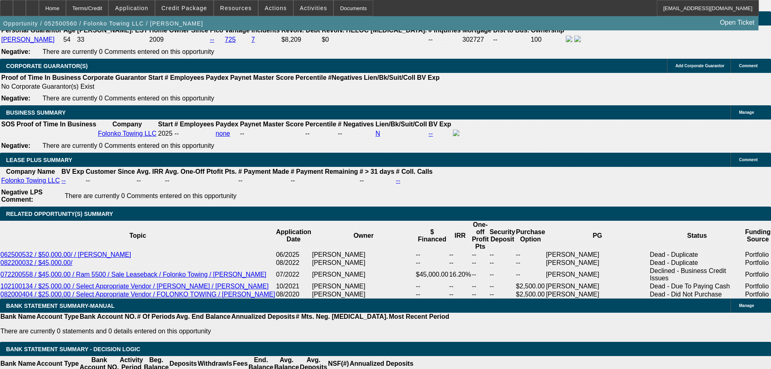
type input "2189"
type input "17.5"
type input "$4,378.00"
type input "2189.01"
type input "$4,378.02"
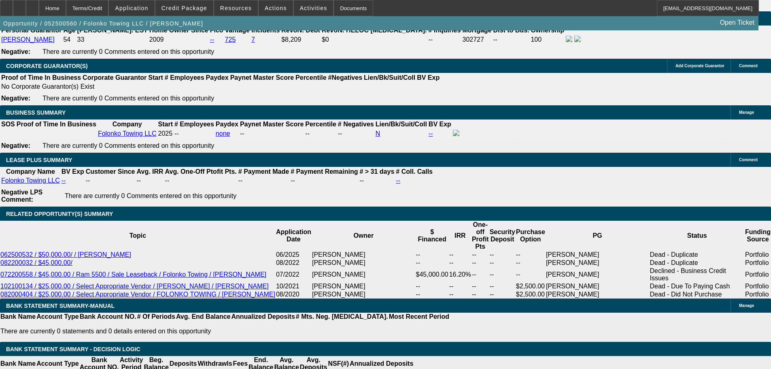
type input "$2,189.01"
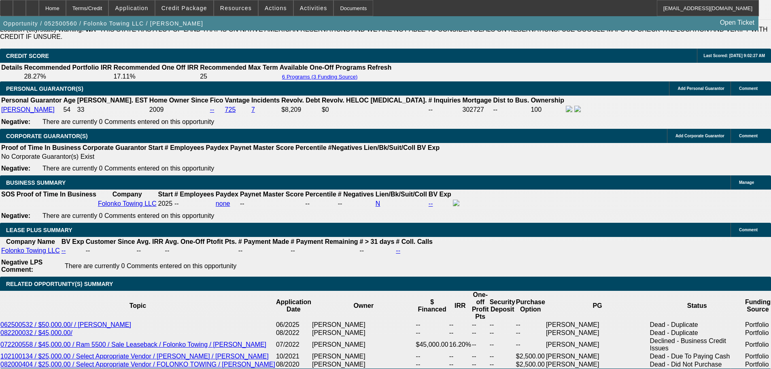
scroll to position [1214, 0]
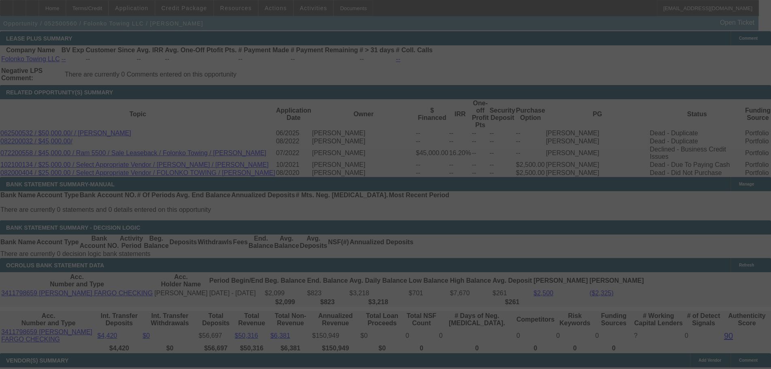
select select "0"
select select "2"
select select "0.1"
select select "4"
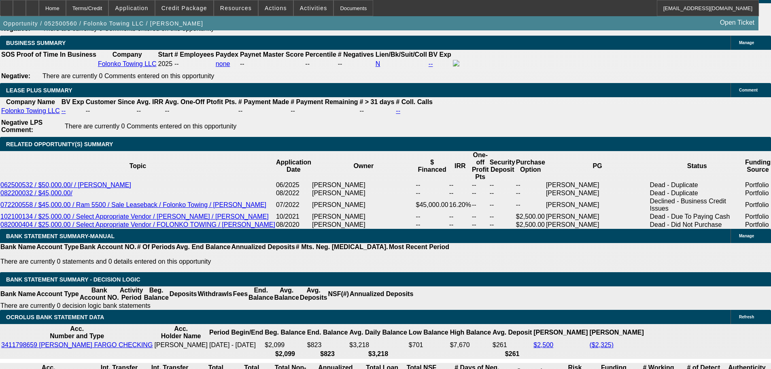
scroll to position [1295, 0]
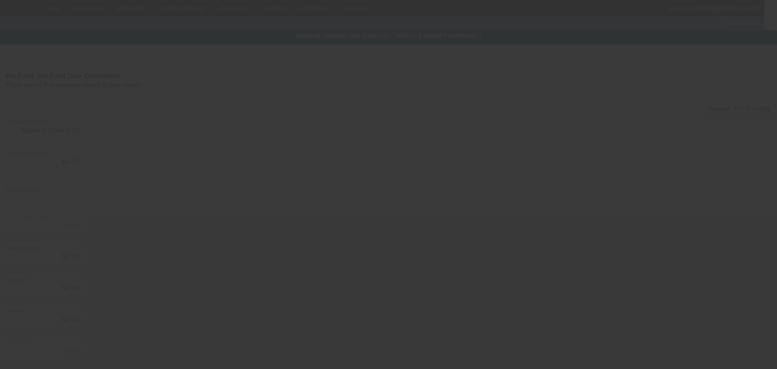
type input "$42,471.82"
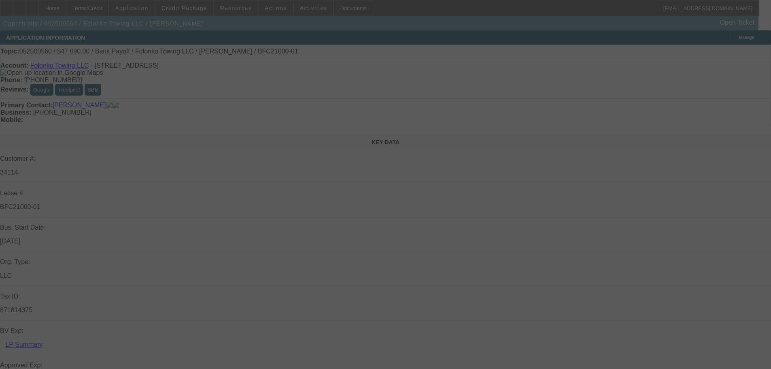
scroll to position [202, 0]
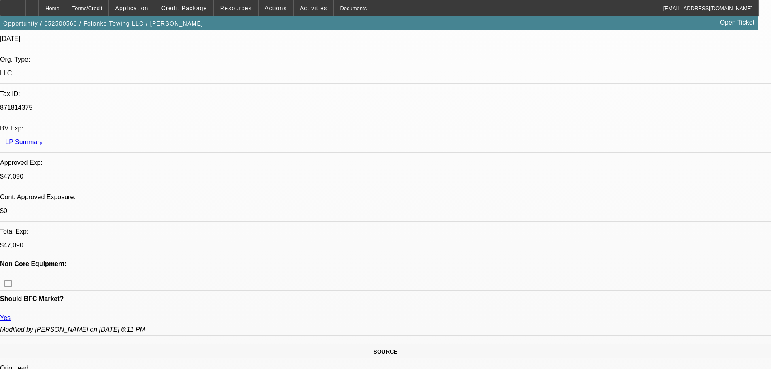
select select "0"
select select "2"
select select "0.1"
select select "4"
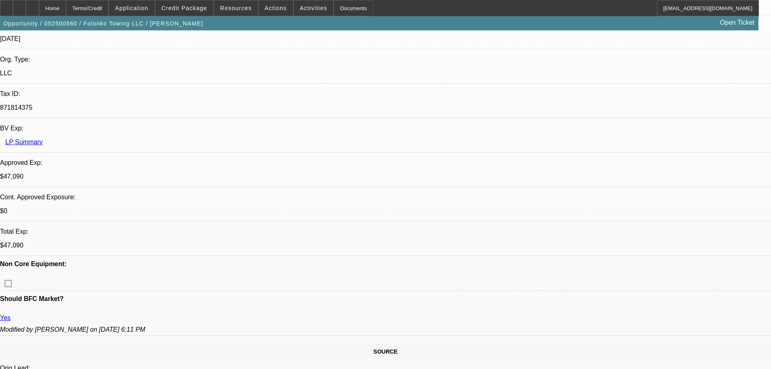
select select "0"
select select "2"
select select "0.1"
select select "4"
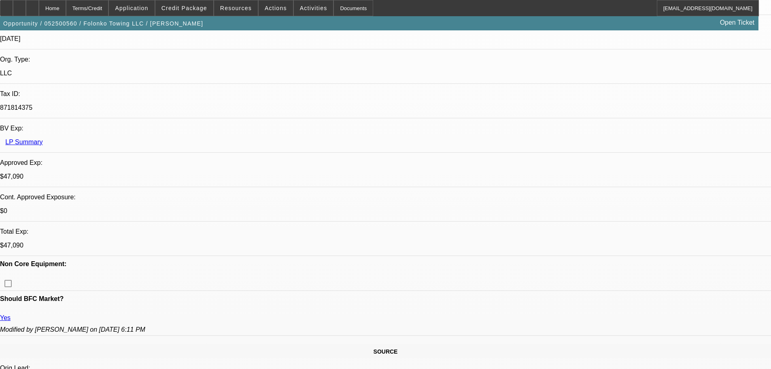
select select "0"
select select "2"
select select "0.1"
select select "4"
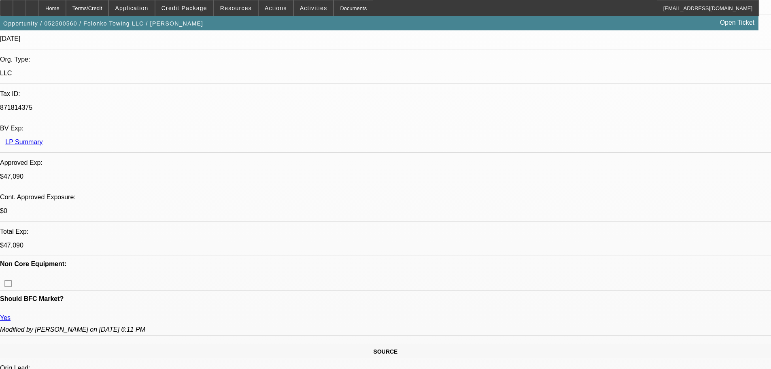
select select "0"
select select "2"
select select "0.1"
select select "4"
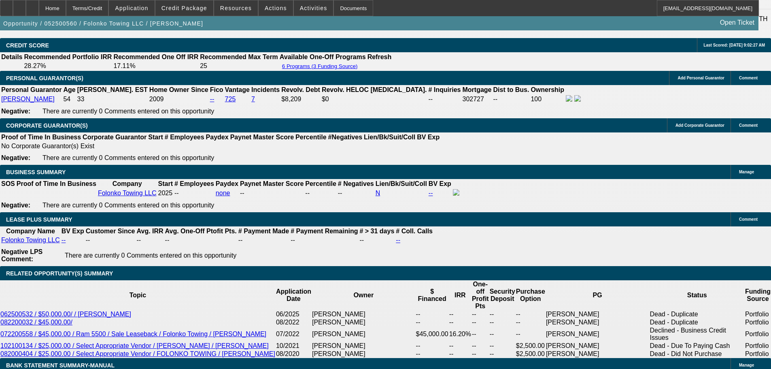
scroll to position [1254, 0]
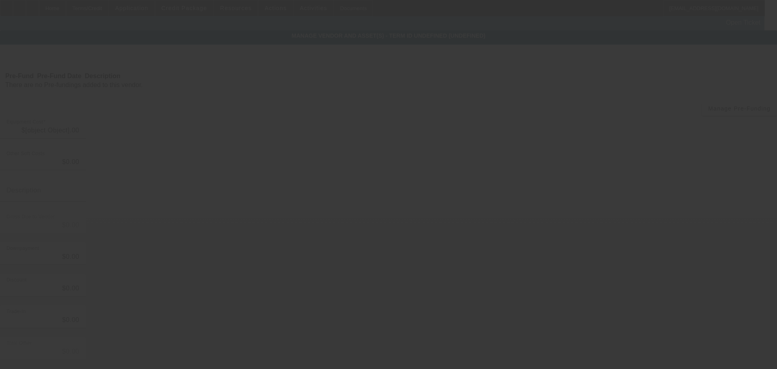
type input "$12,118.18"
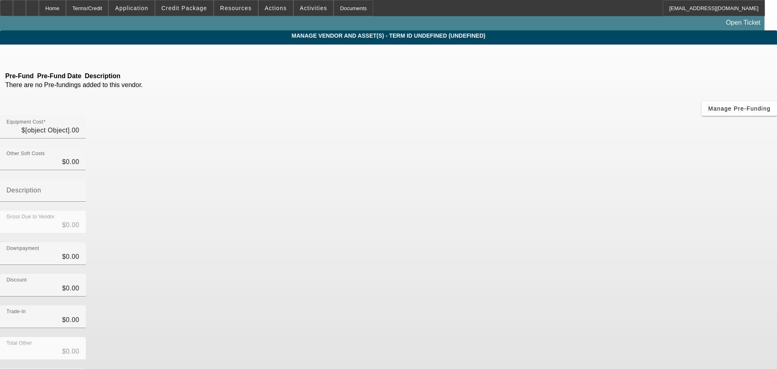
type input "$12,118.18"
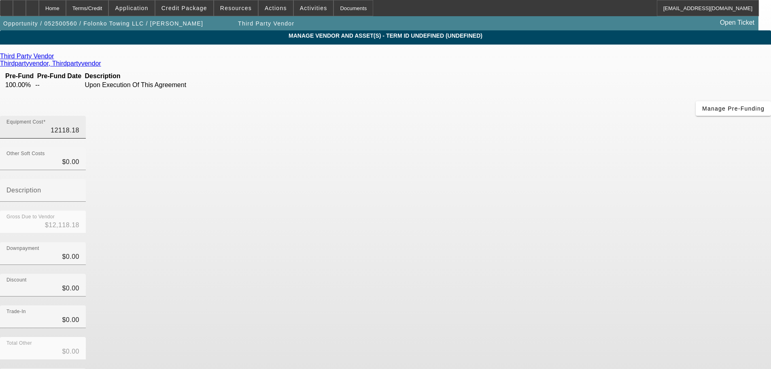
click at [79, 125] on input "12118.18" at bounding box center [42, 130] width 73 height 10
type input "1"
type input "$1.00"
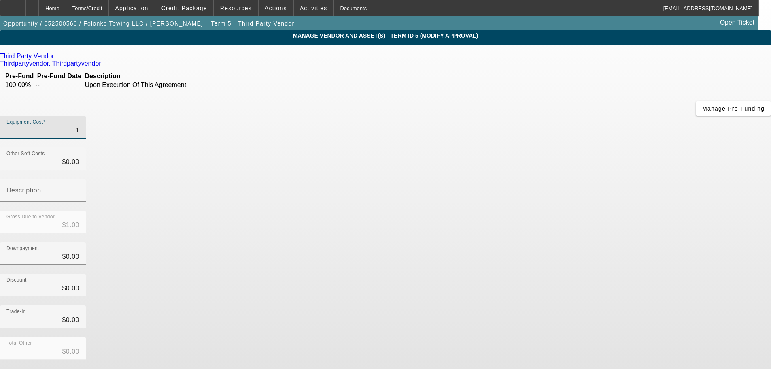
type input "12"
type input "$12.00"
type input "121"
type input "$121.00"
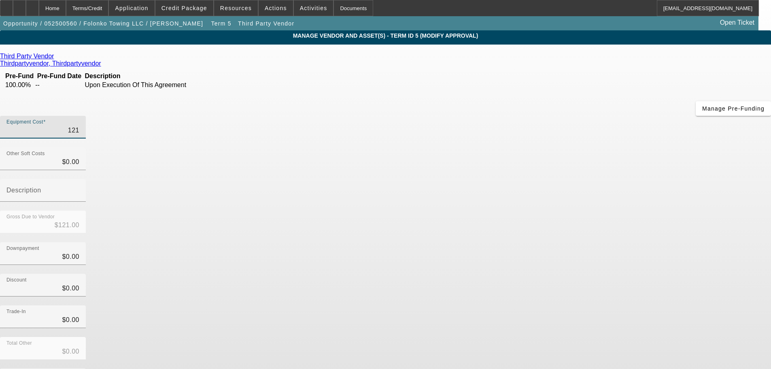
type input "$121.00"
type input "1211"
type input "$1,211.00"
type input "12115"
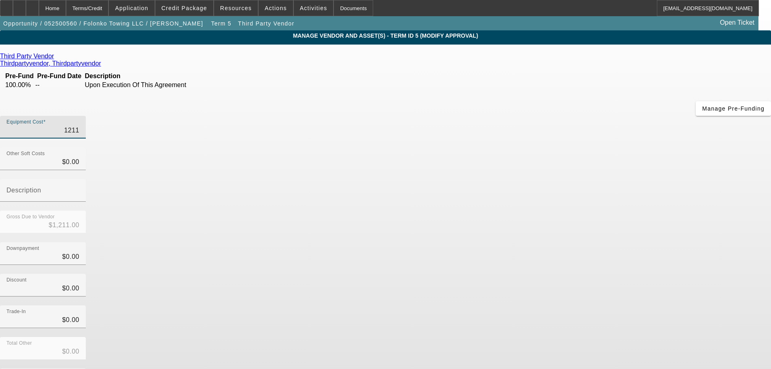
type input "$12,115.00"
type input "12115.3"
type input "$12,115.30"
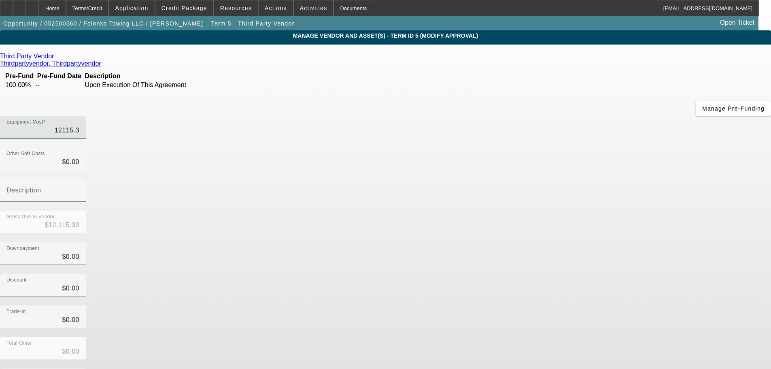
type input "12115.31"
type input "$12,115.31"
click at [577, 273] on div "Discount $0.00" at bounding box center [385, 289] width 771 height 32
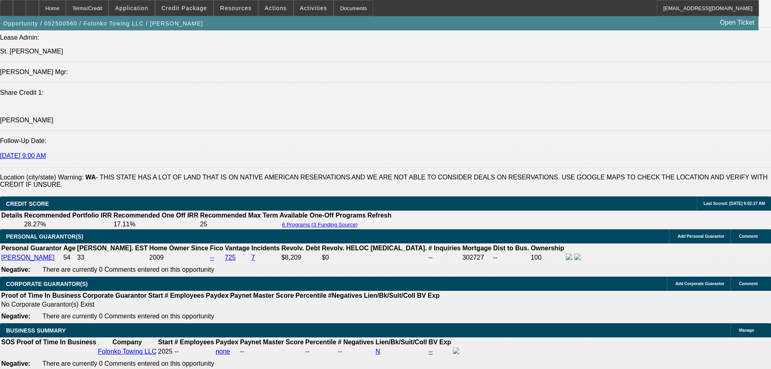
select select "0"
select select "2"
select select "0.1"
select select "4"
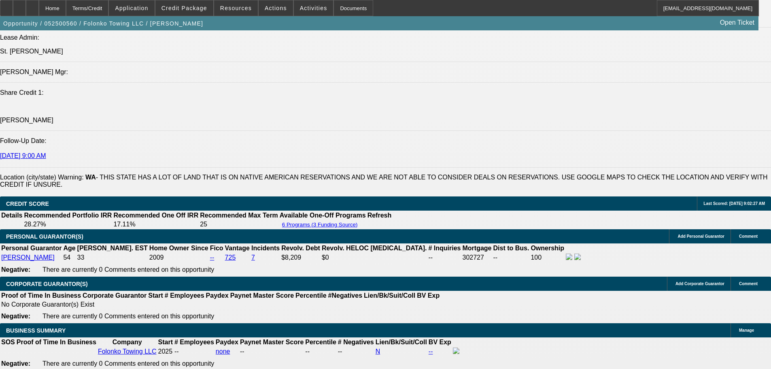
select select "0"
select select "2"
select select "0.1"
select select "4"
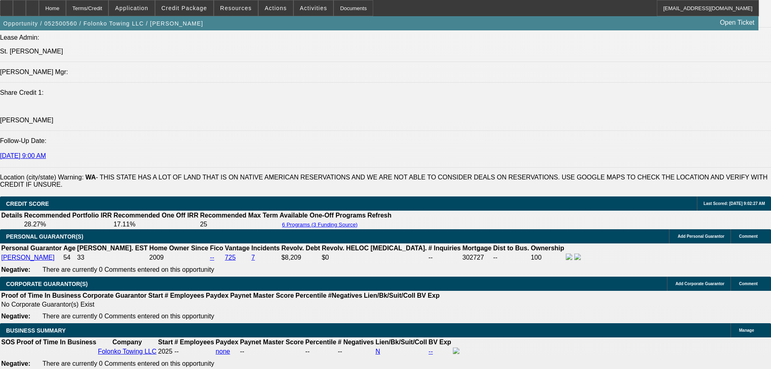
select select "0"
select select "2"
select select "0.1"
select select "4"
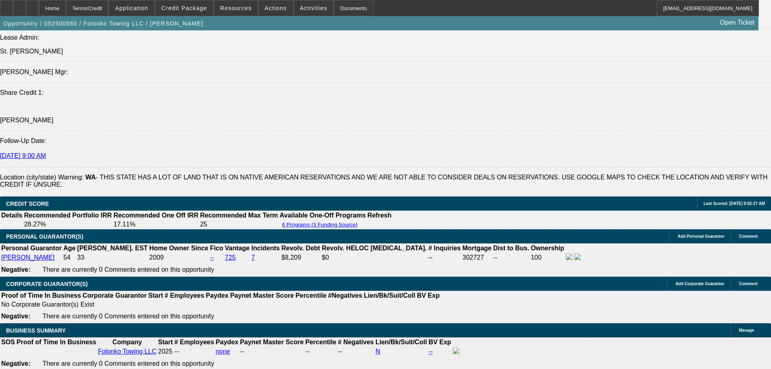
select select "0"
select select "2"
select select "0.1"
select select "4"
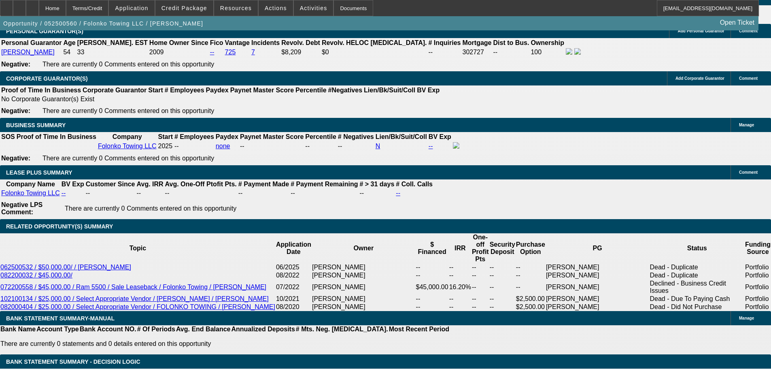
scroll to position [1286, 0]
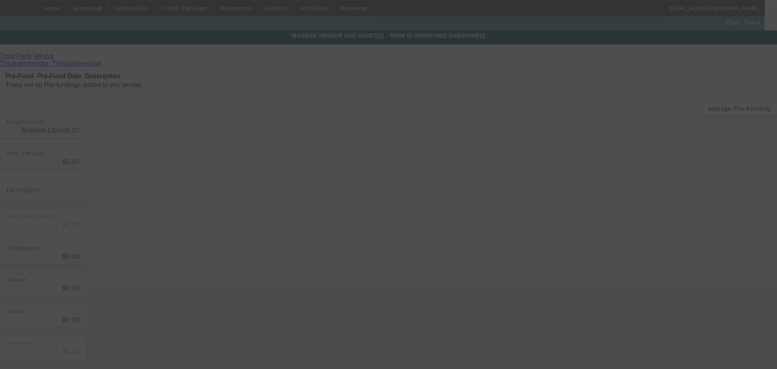
type input "$12,115.31"
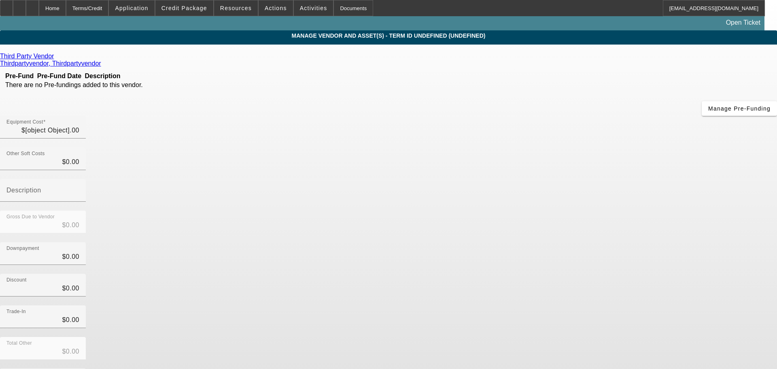
type input "$12,115.31"
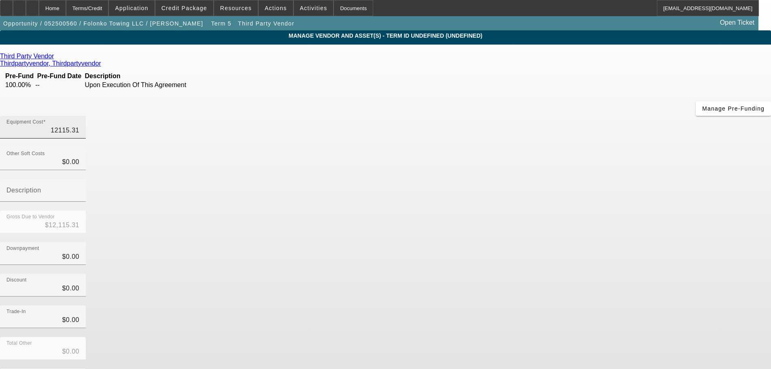
click at [79, 125] on input "12115.31" at bounding box center [42, 130] width 73 height 10
type input "1"
type input "$1.00"
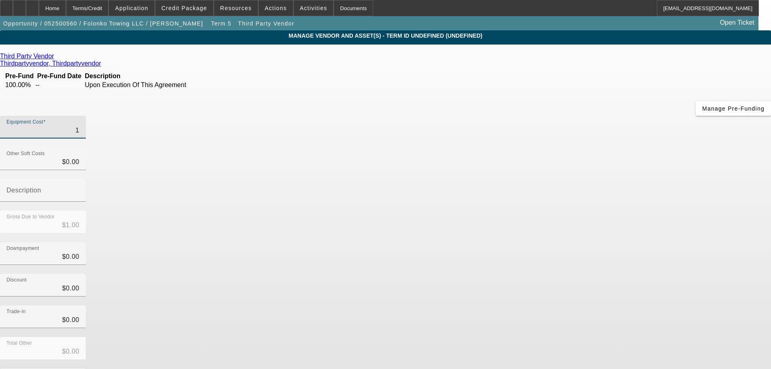
type input "10"
type input "$10.00"
type input "102"
type input "$102.00"
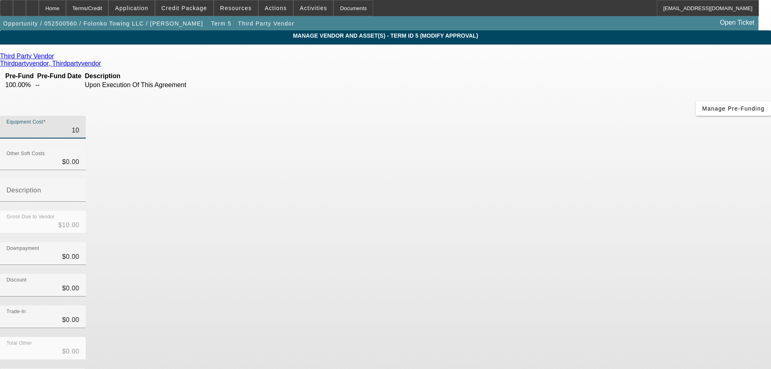
type input "$102.00"
type input "10"
type input "$10.00"
type input "1"
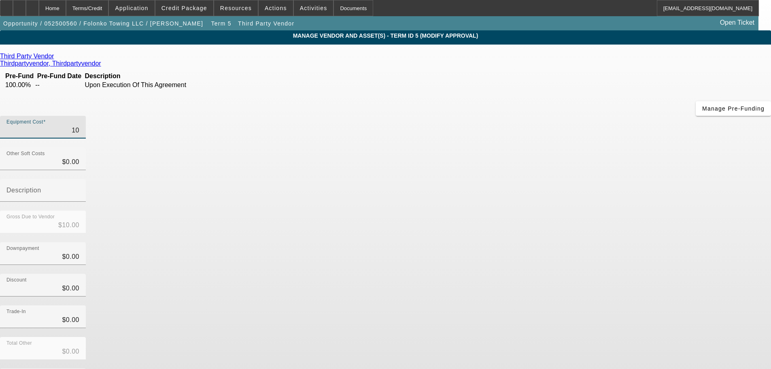
type input "$1.00"
type input "12"
type input "$12.00"
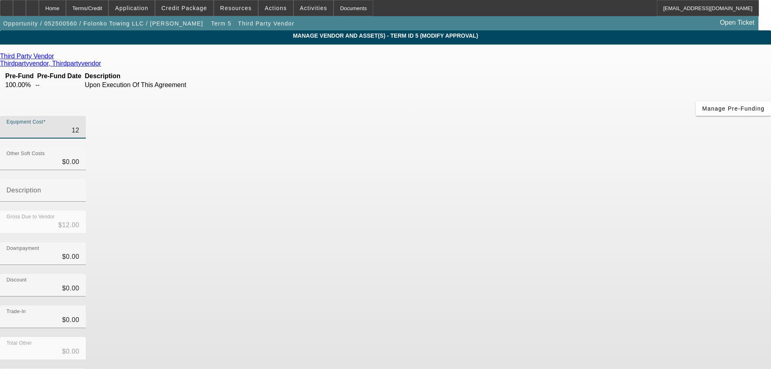
type input "120"
type input "$120.00"
type input "1202"
type input "$1,202.00"
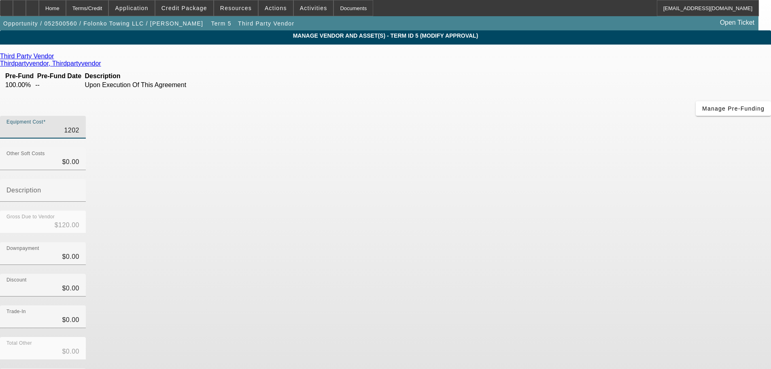
type input "$1,202.00"
type input "12028"
type input "$12,028.00"
type input "12028.1"
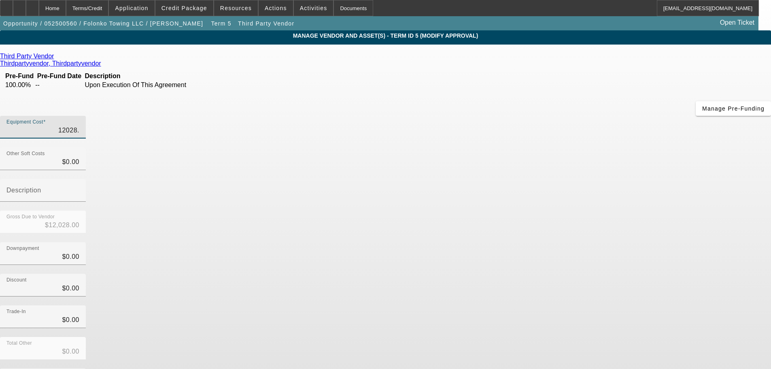
type input "$12,028.10"
type input "12028.18"
type input "$12,028.18"
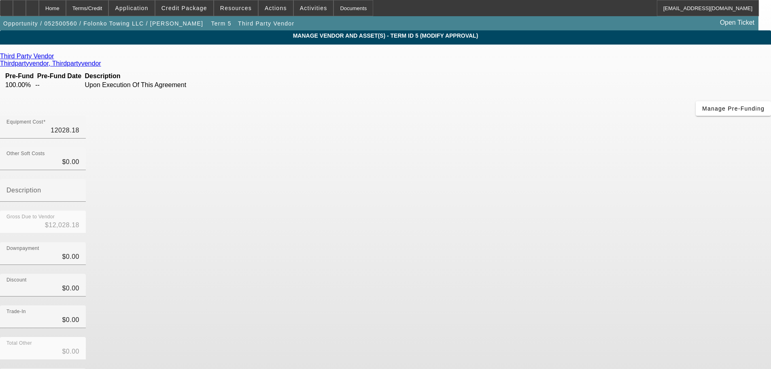
type input "$12,028.18"
click at [606, 116] on div "Equipment Cost $12,028.18" at bounding box center [385, 132] width 771 height 32
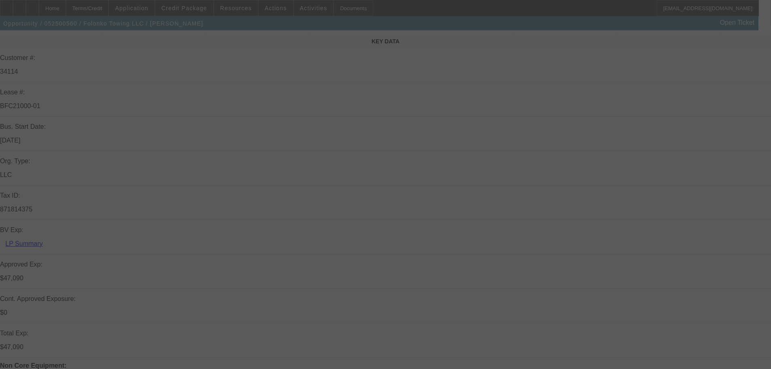
scroll to position [243, 0]
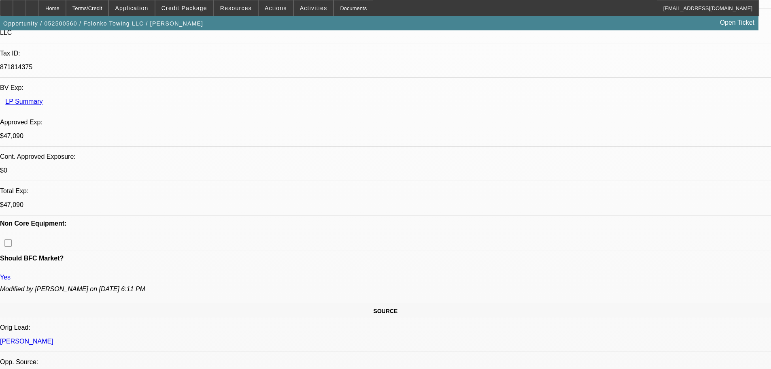
select select "0"
select select "2"
select select "0.1"
select select "4"
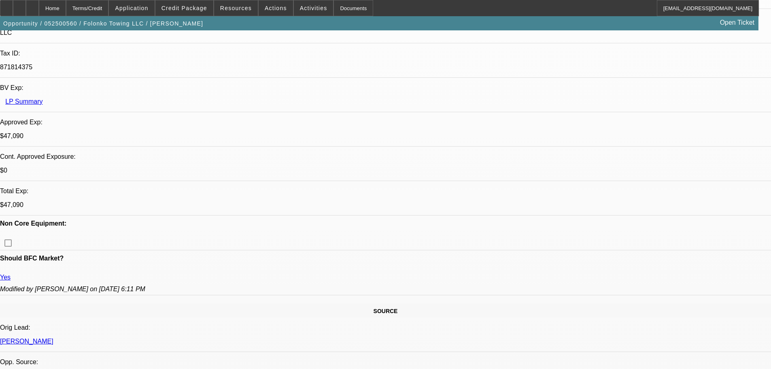
select select "0"
select select "2"
select select "0.1"
select select "4"
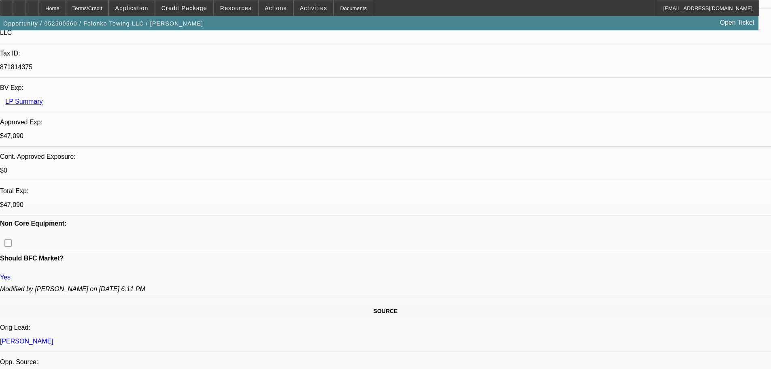
select select "0"
select select "2"
select select "0.1"
select select "4"
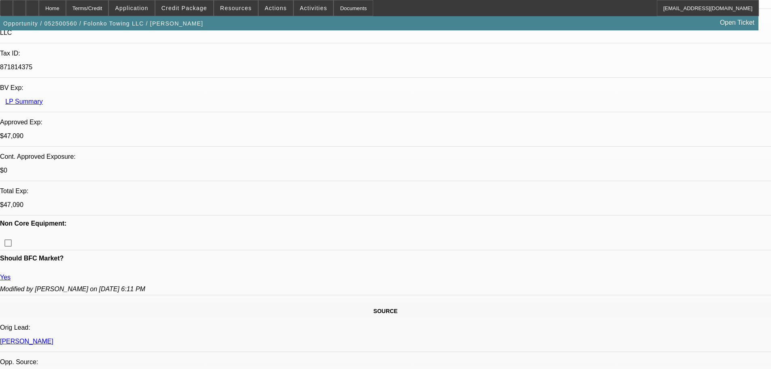
select select "0"
select select "2"
select select "0.1"
select select "4"
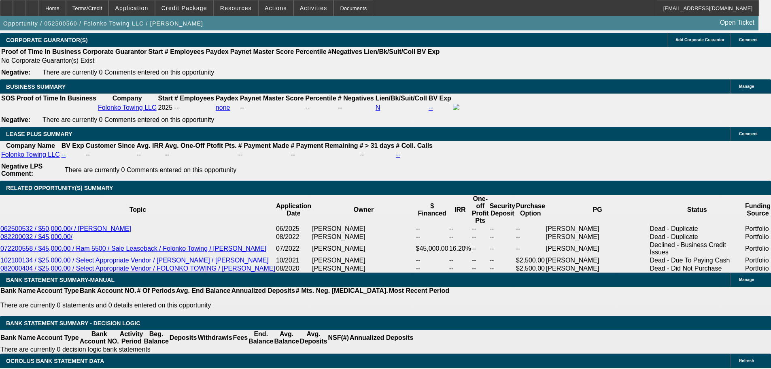
scroll to position [1375, 0]
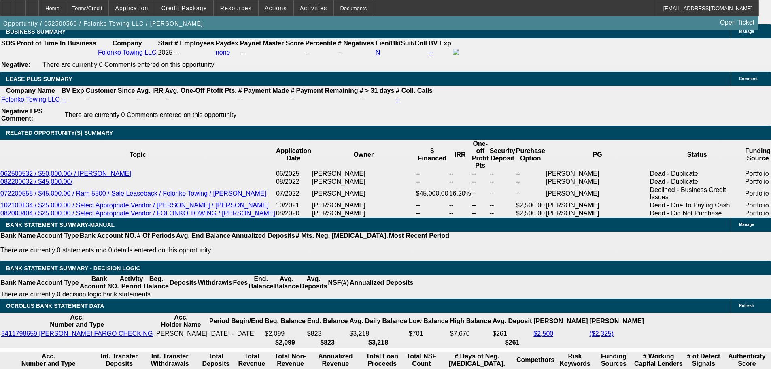
type input "21"
type input "$42.00"
type input "UNKNOWN"
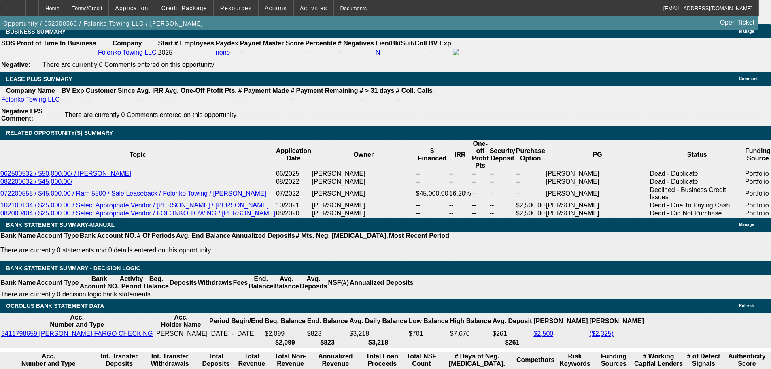
type input "2189."
type input "17.7"
type input "$4,378.00"
type input "2189.01"
type input "$4,378.02"
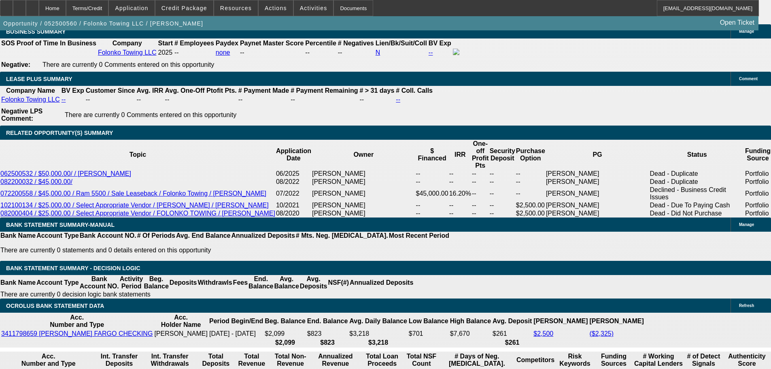
scroll to position [1254, 0]
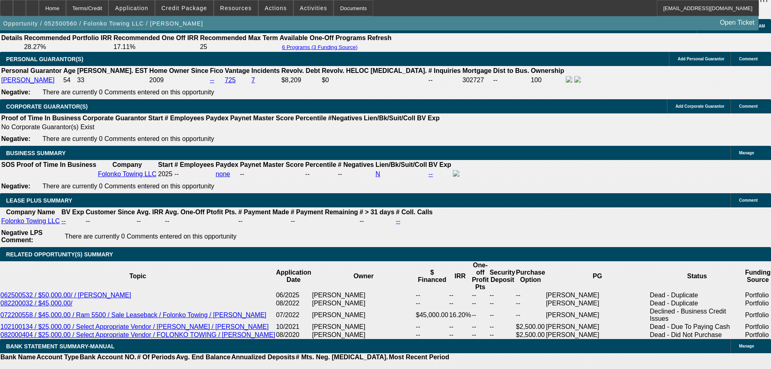
type input "$2,189.01"
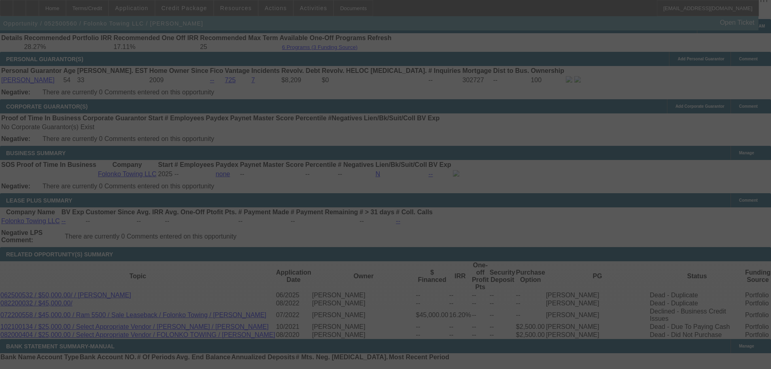
select select "0"
select select "2"
select select "0.1"
select select "4"
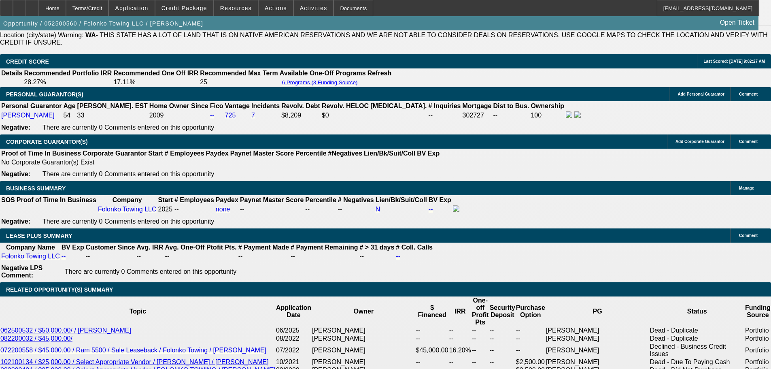
scroll to position [1214, 0]
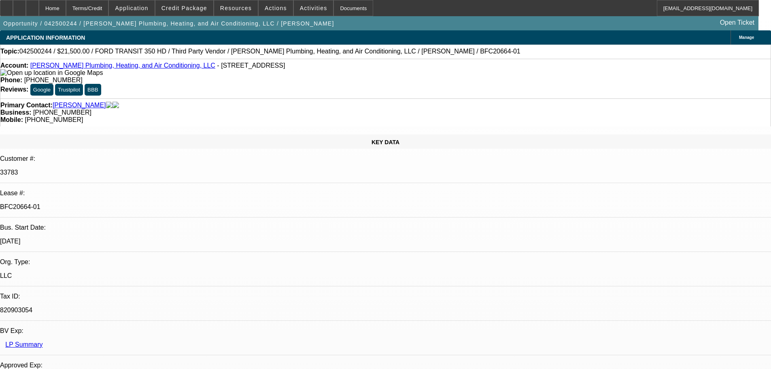
select select "0"
select select "2"
select select "0"
select select "6"
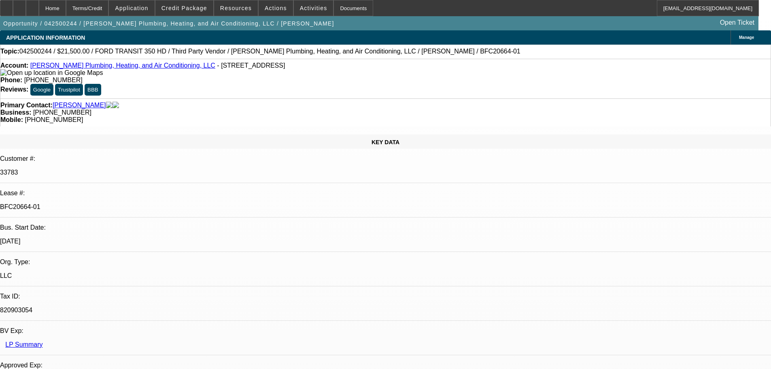
select select "0"
select select "3"
select select "0"
select select "6"
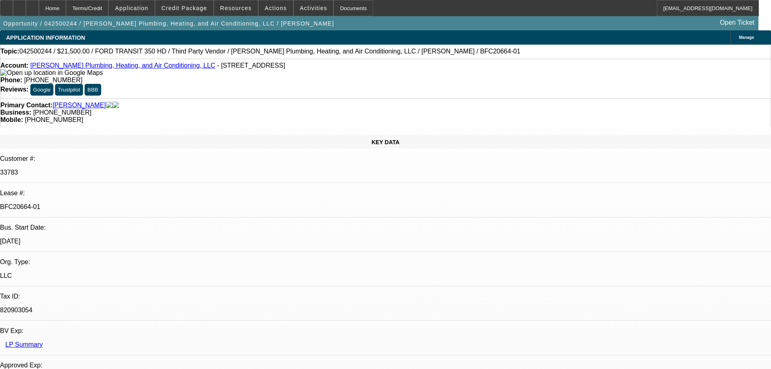
select select "0"
select select "3"
select select "0"
select select "6"
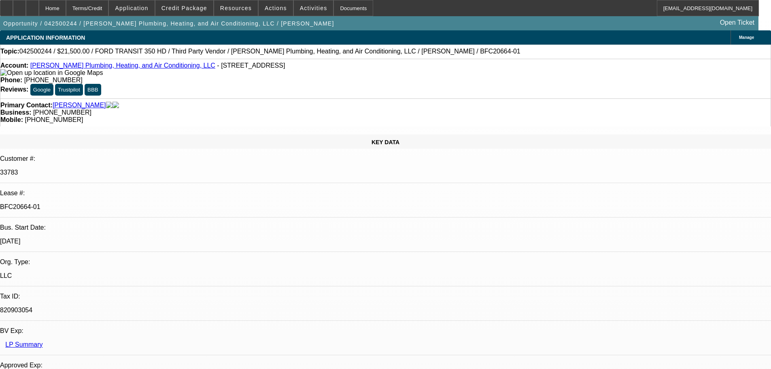
select select "0"
select select "3"
select select "0"
select select "6"
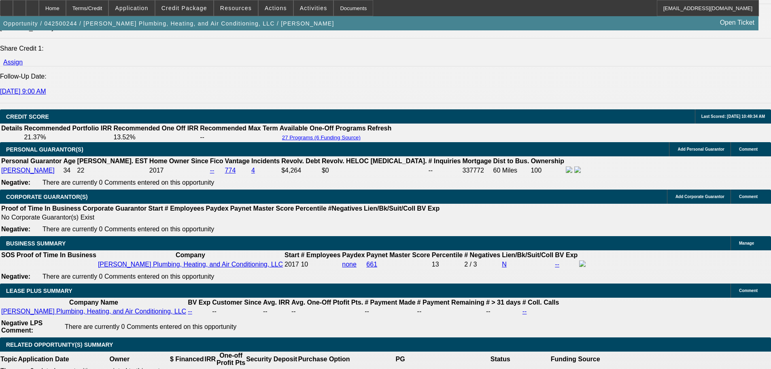
scroll to position [1092, 0]
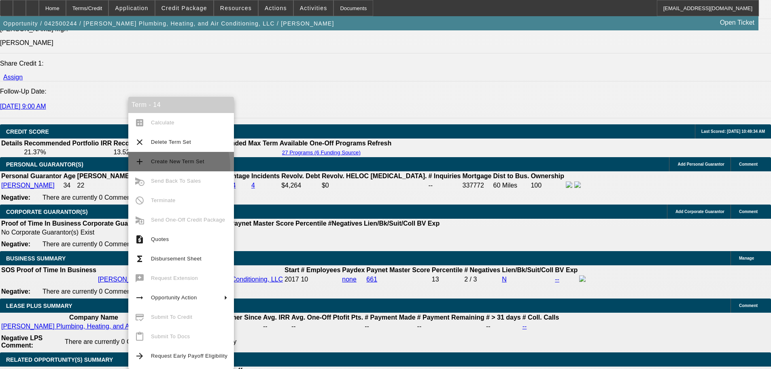
click at [167, 166] on button "add Create New Term Set" at bounding box center [181, 161] width 106 height 19
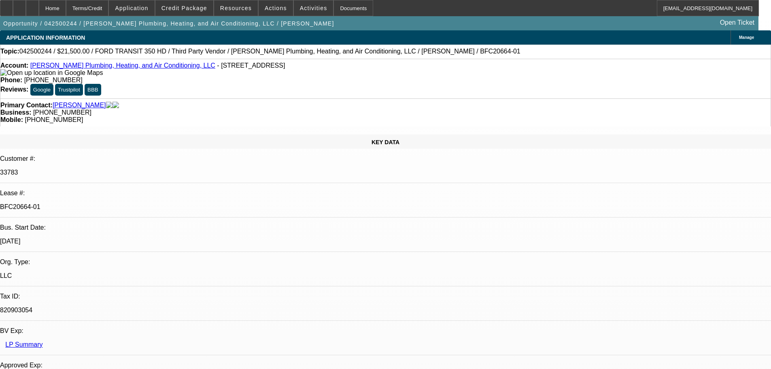
select select "0"
select select "2"
select select "0"
select select "6"
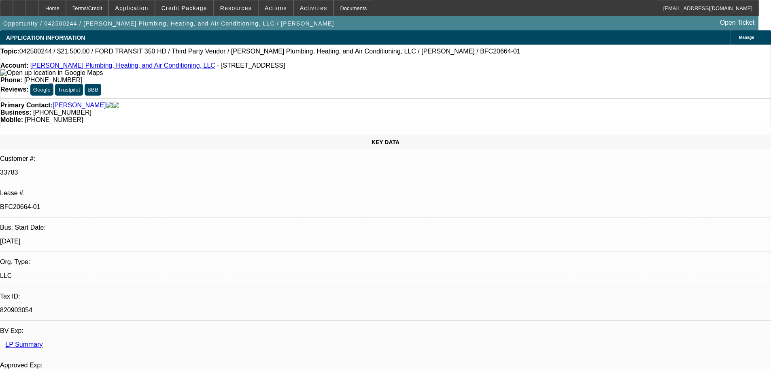
select select "0"
select select "2"
select select "0"
select select "6"
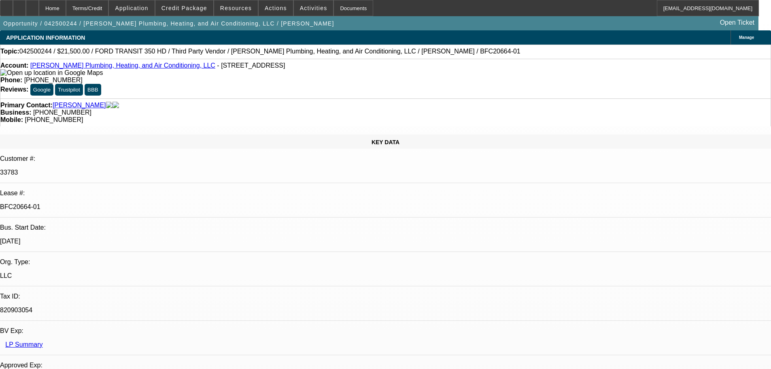
select select "0"
select select "3"
select select "0"
select select "6"
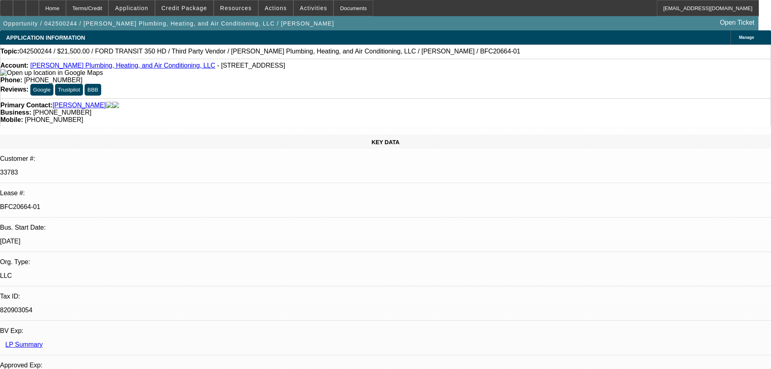
select select "0"
select select "3"
select select "0"
select select "6"
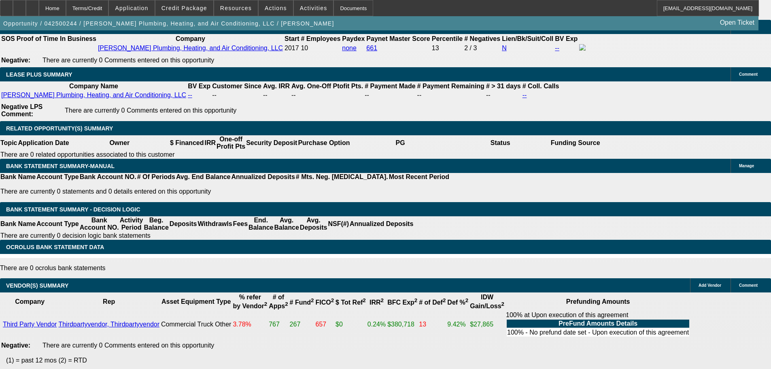
scroll to position [1375, 0]
